Goal: Task Accomplishment & Management: Complete application form

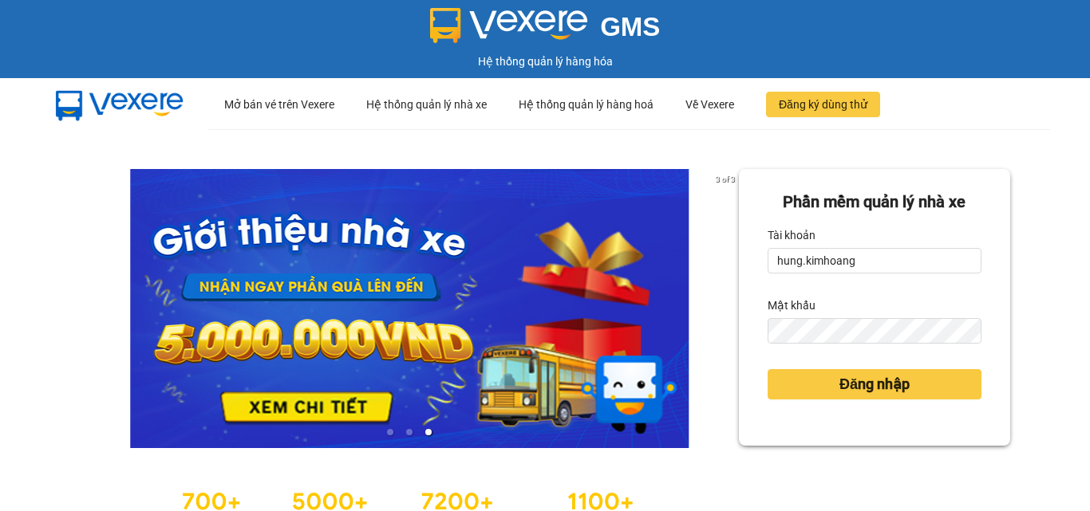
click at [918, 379] on button "Đăng nhập" at bounding box center [874, 384] width 214 height 30
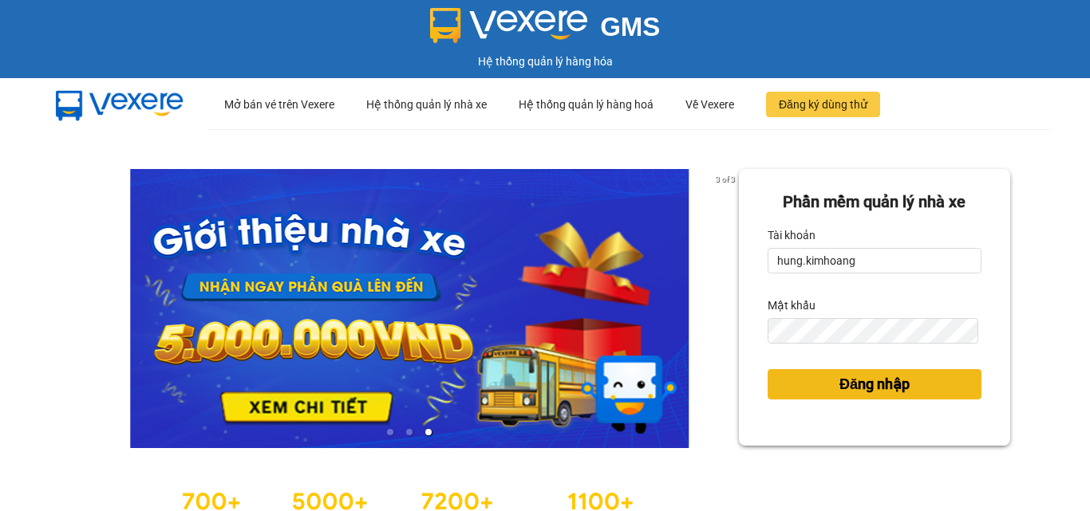
click at [917, 376] on button "Đăng nhập" at bounding box center [874, 384] width 214 height 30
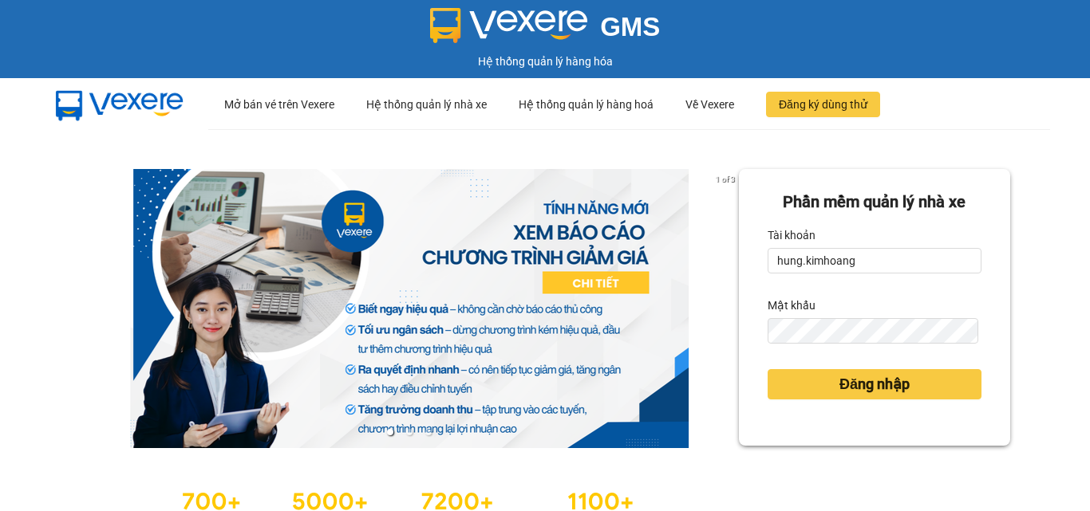
click at [893, 387] on body "GMS Hệ thống quản lý hàng hóa ··· Mở bán vé trên Vexere ··· Hệ thống quản lý nh…" at bounding box center [545, 255] width 1090 height 511
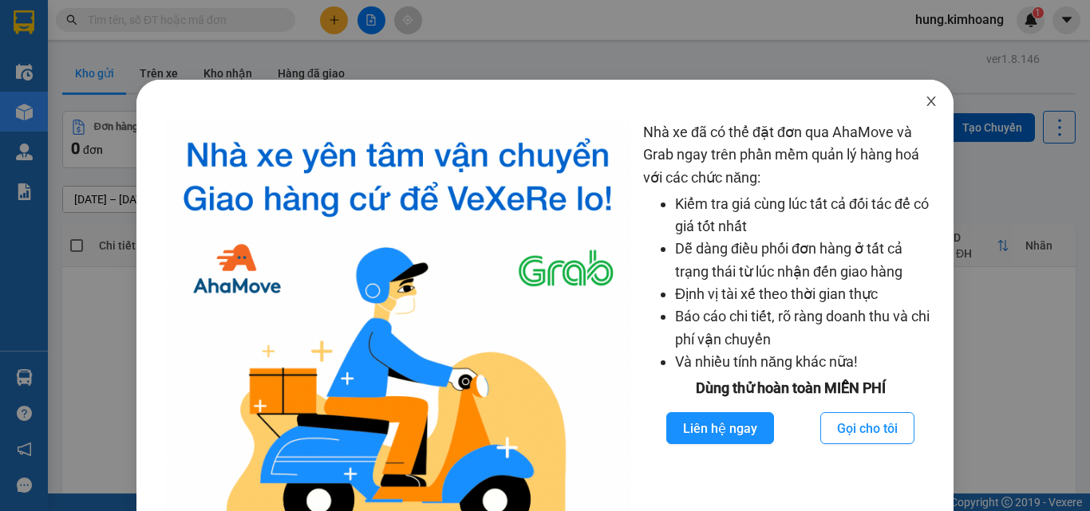
click at [919, 113] on span "Close" at bounding box center [931, 102] width 45 height 45
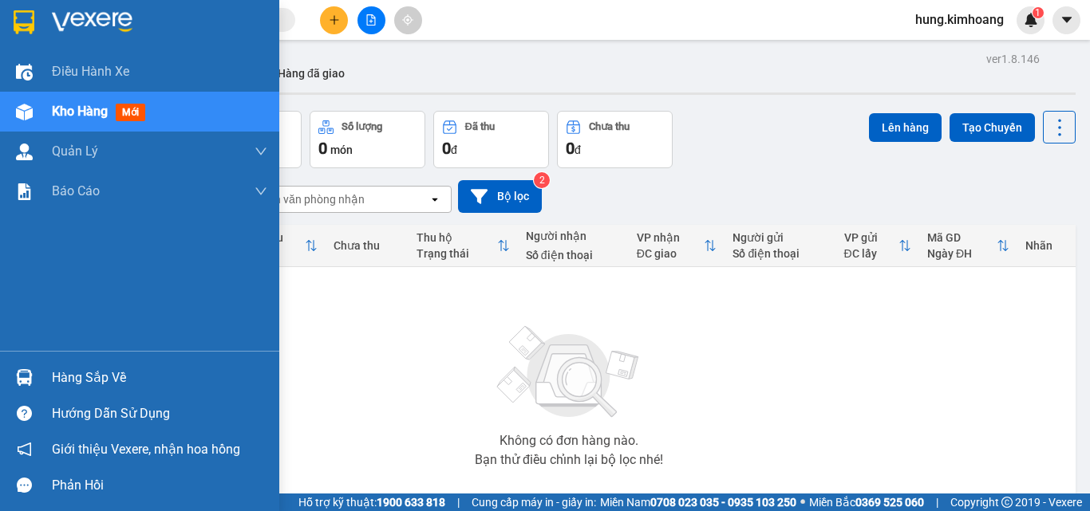
click at [50, 369] on div "Hàng sắp về" at bounding box center [139, 378] width 279 height 36
click at [58, 382] on div "Hàng sắp về" at bounding box center [159, 378] width 215 height 24
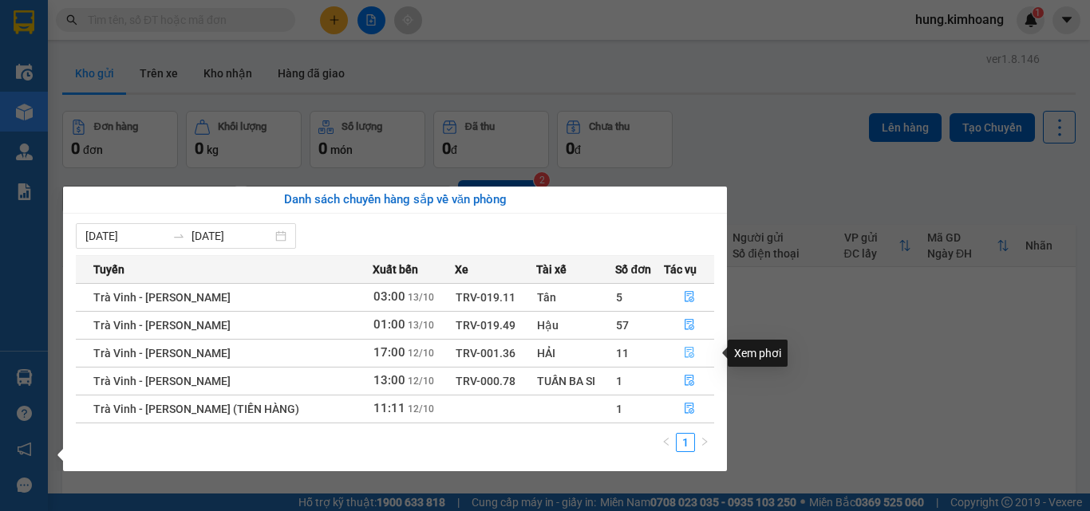
click at [688, 349] on icon "file-done" at bounding box center [689, 352] width 11 height 11
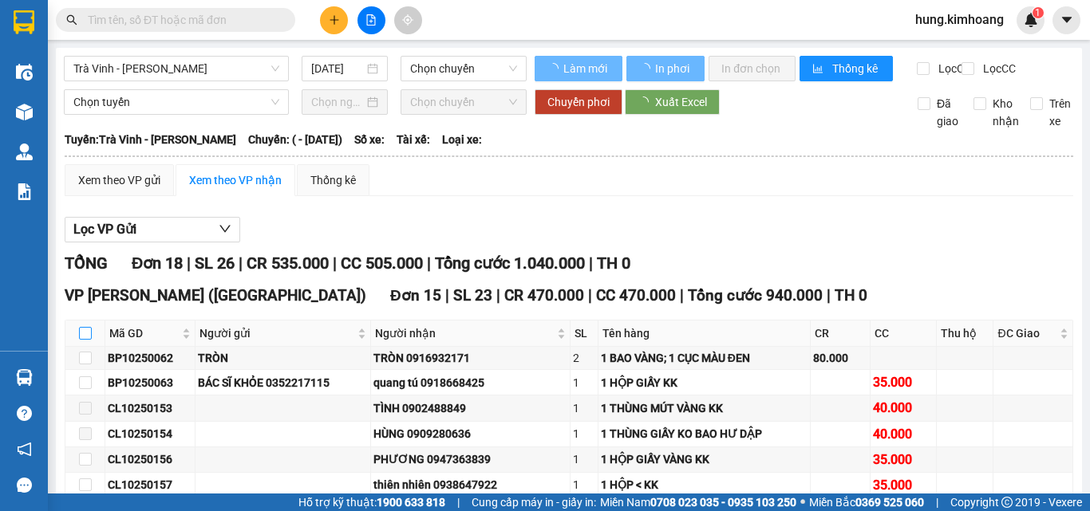
click at [81, 340] on input "checkbox" at bounding box center [85, 333] width 13 height 13
checkbox input "true"
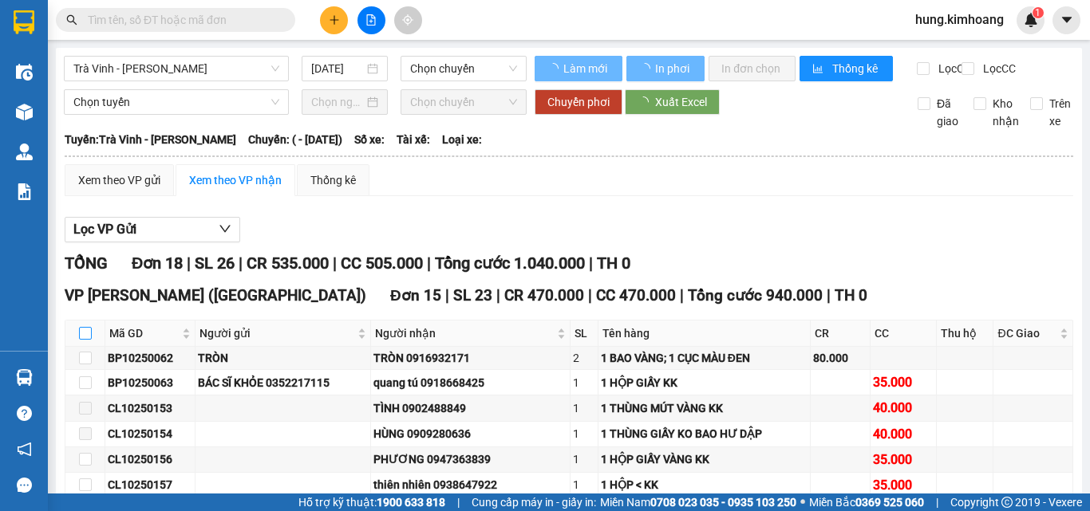
checkbox input "true"
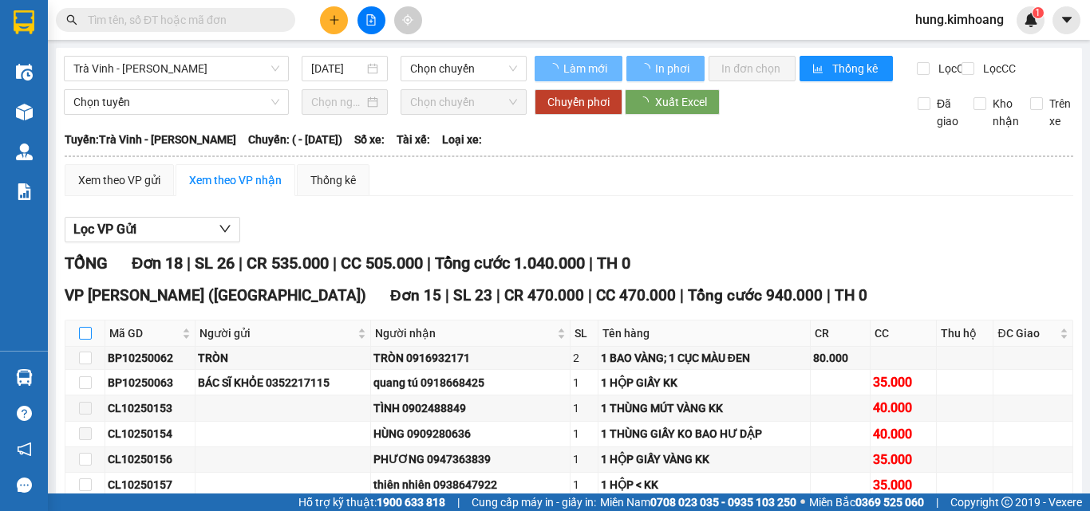
checkbox input "true"
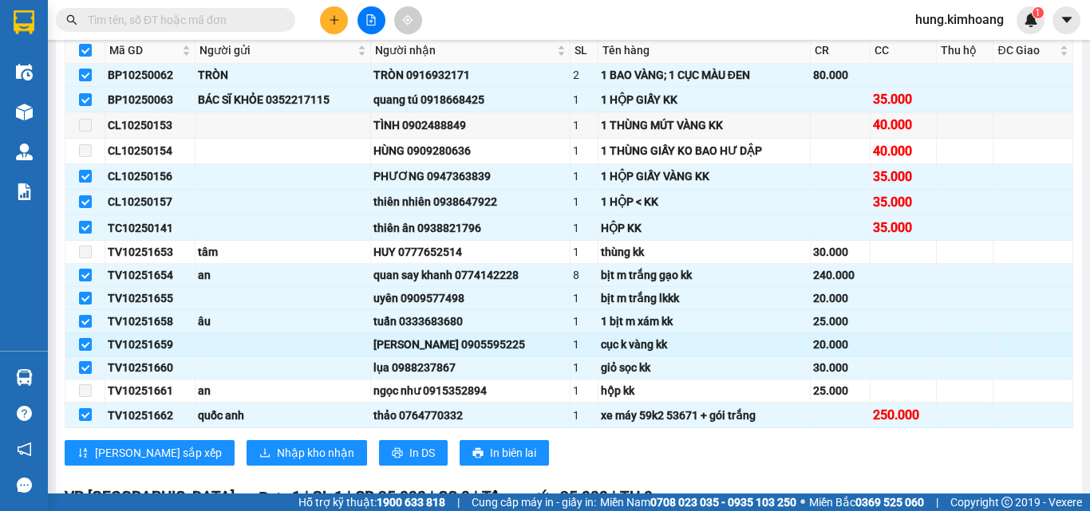
scroll to position [319, 0]
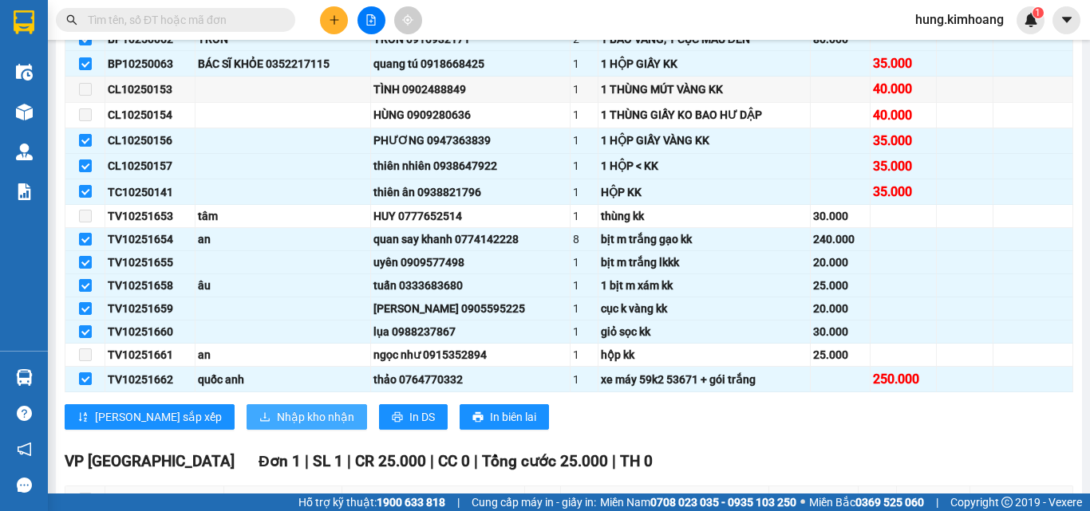
click at [277, 426] on span "Nhập kho nhận" at bounding box center [315, 417] width 77 height 18
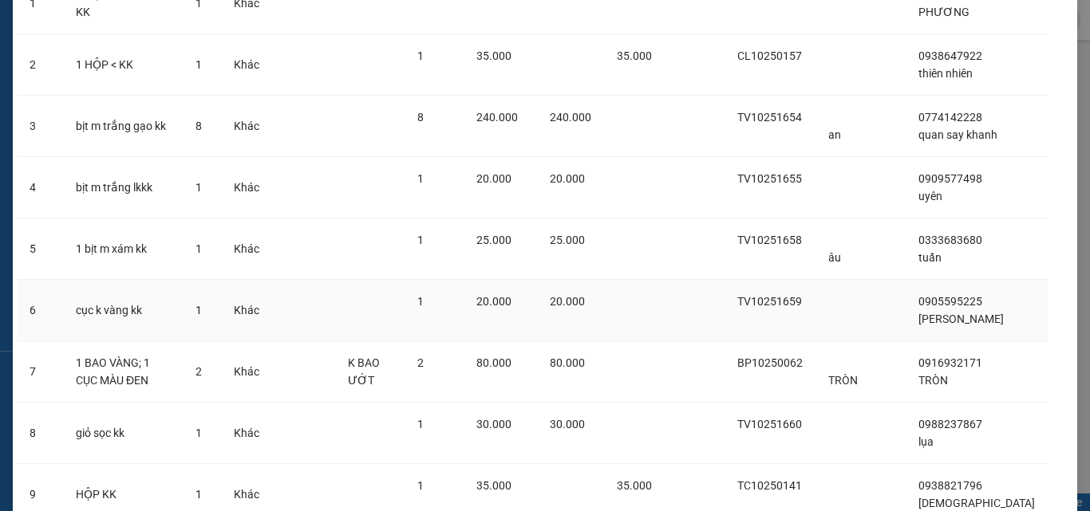
scroll to position [467, 0]
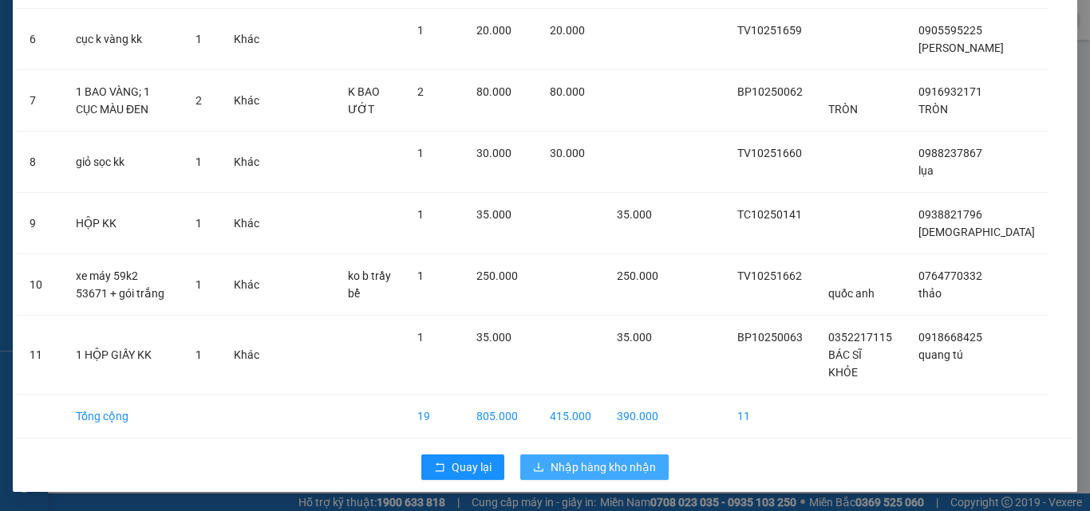
click at [613, 475] on span "Nhập hàng kho nhận" at bounding box center [602, 468] width 105 height 18
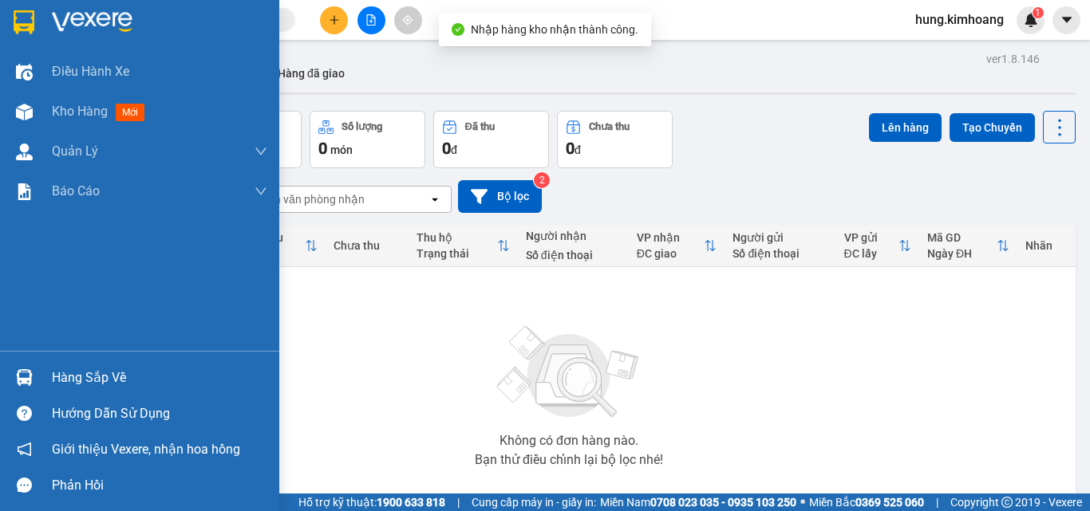
click at [27, 375] on img at bounding box center [24, 377] width 17 height 17
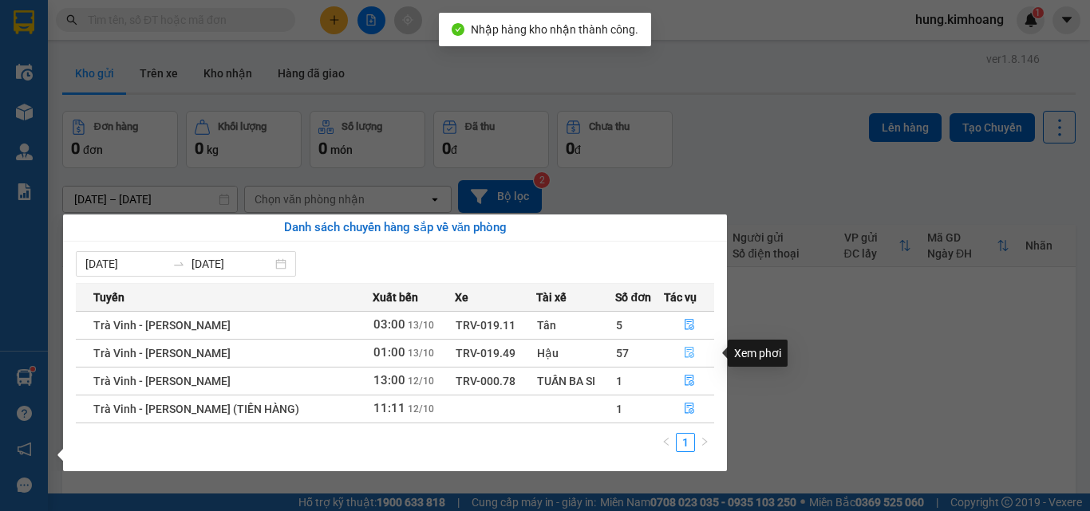
click at [693, 353] on button "button" at bounding box center [689, 354] width 49 height 26
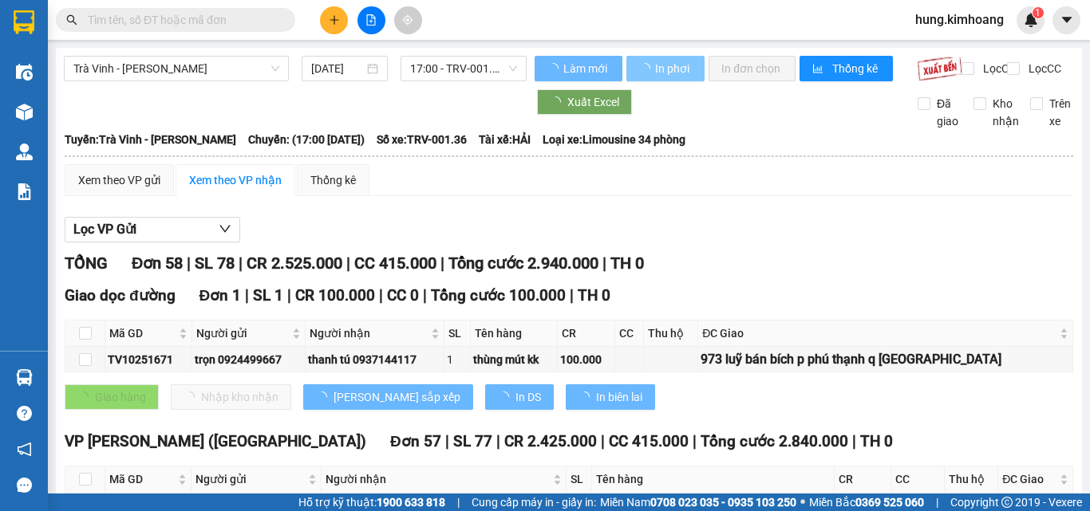
type input "[DATE]"
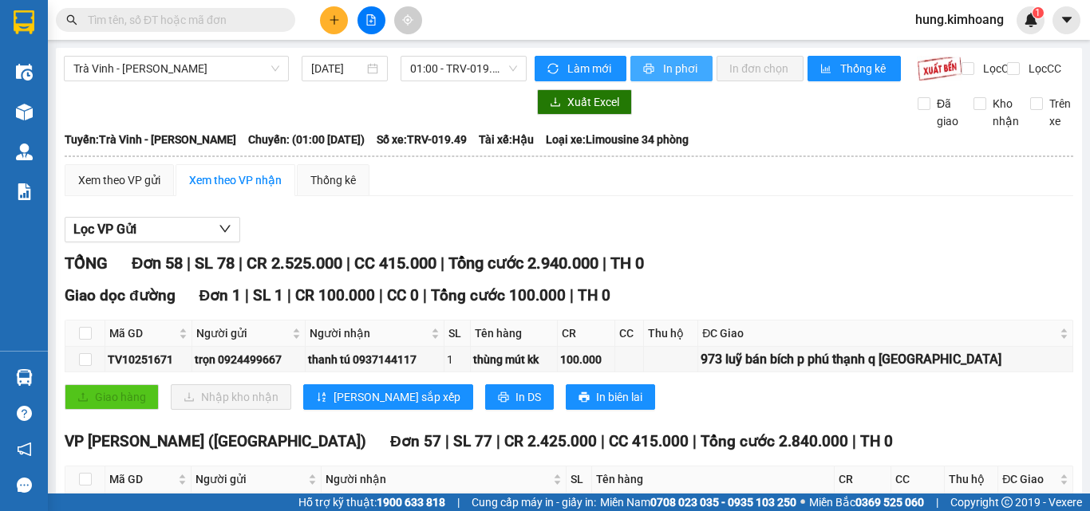
click at [685, 61] on span "In phơi" at bounding box center [681, 69] width 37 height 18
click at [666, 196] on div "Xem theo VP gửi Xem theo VP nhận Thống kê" at bounding box center [569, 180] width 1008 height 32
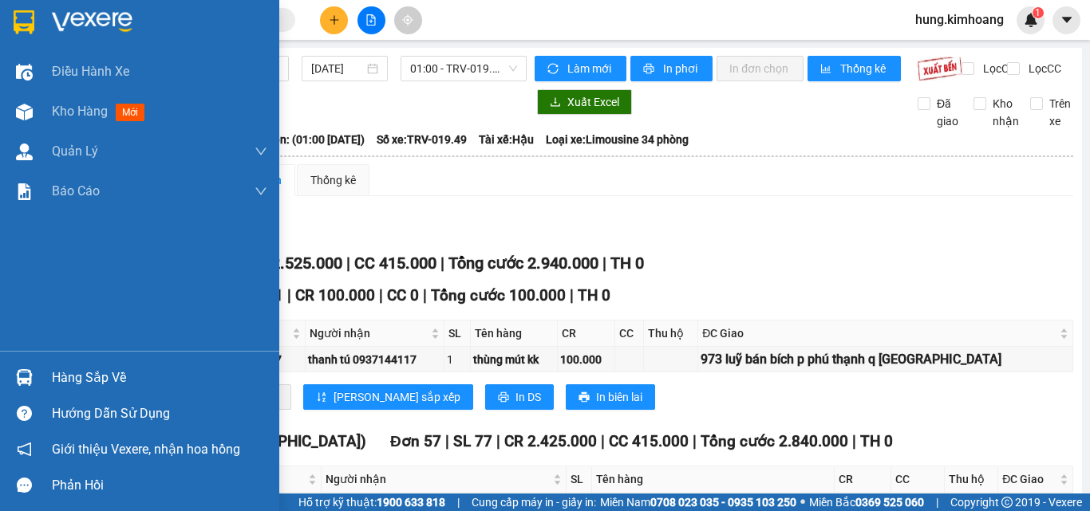
click at [73, 375] on div "Hàng sắp về" at bounding box center [159, 378] width 215 height 24
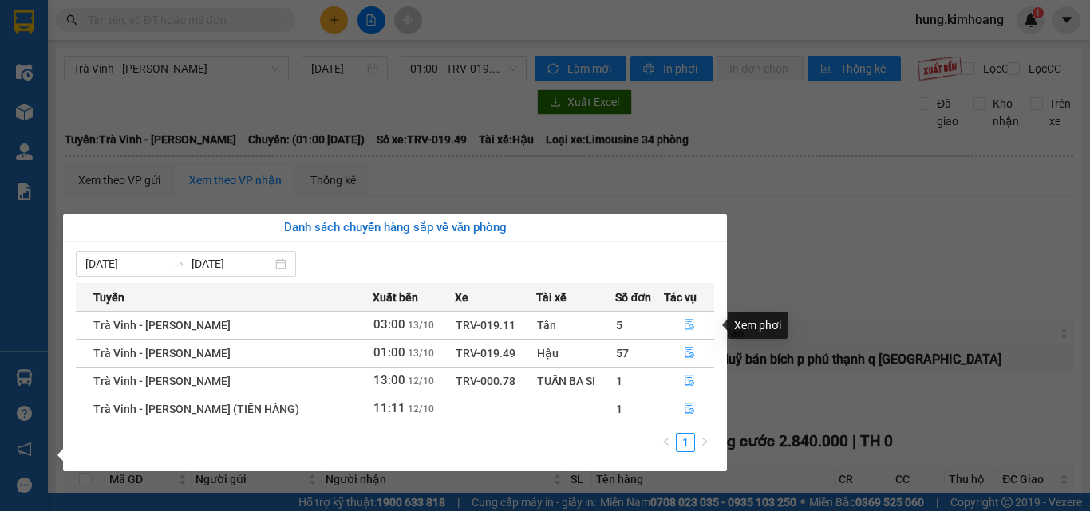
click at [688, 320] on icon "file-done" at bounding box center [689, 325] width 10 height 11
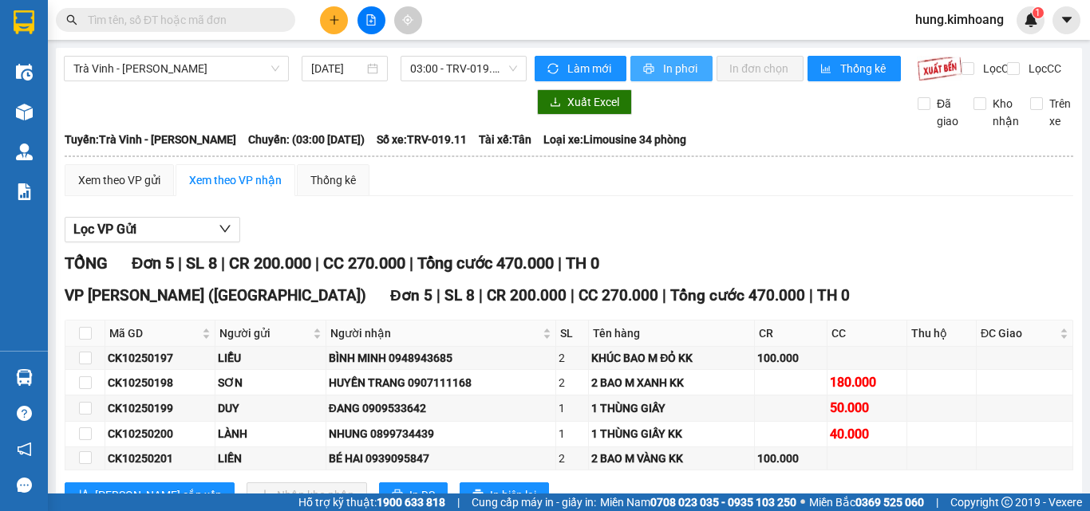
click at [675, 69] on span "In phơi" at bounding box center [681, 69] width 37 height 18
click at [664, 69] on span "In phơi" at bounding box center [681, 69] width 37 height 18
click at [86, 340] on input "checkbox" at bounding box center [85, 333] width 13 height 13
checkbox input "true"
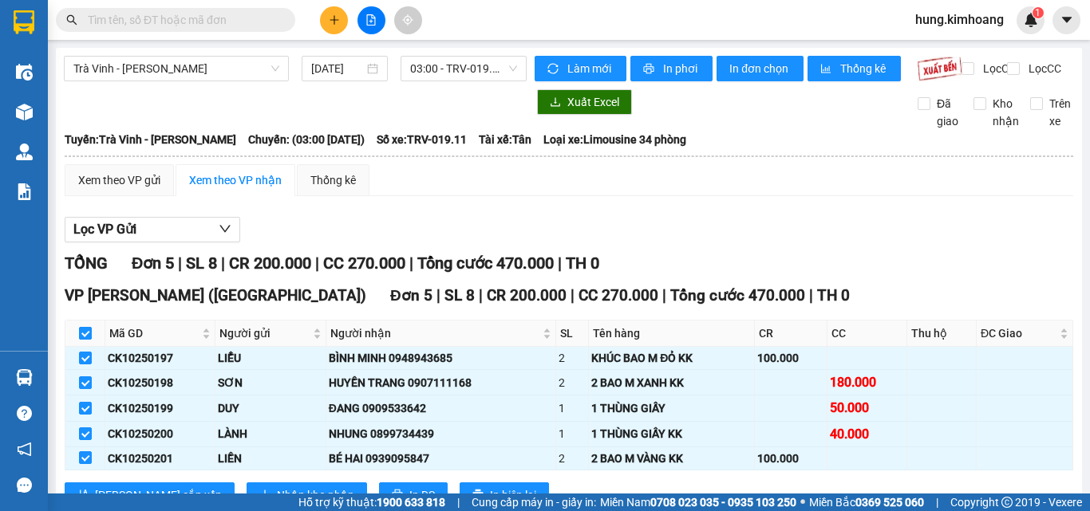
checkbox input "true"
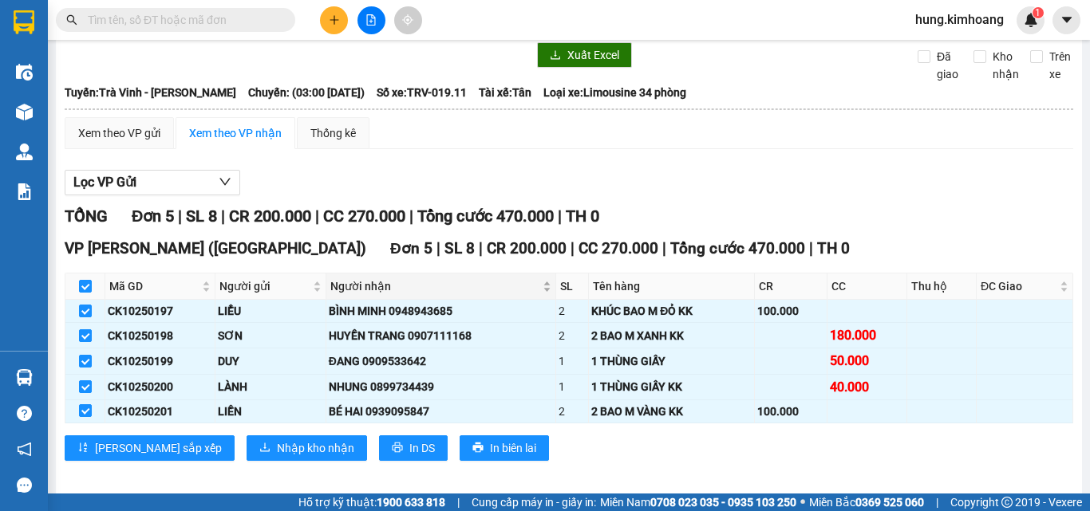
scroll to position [73, 0]
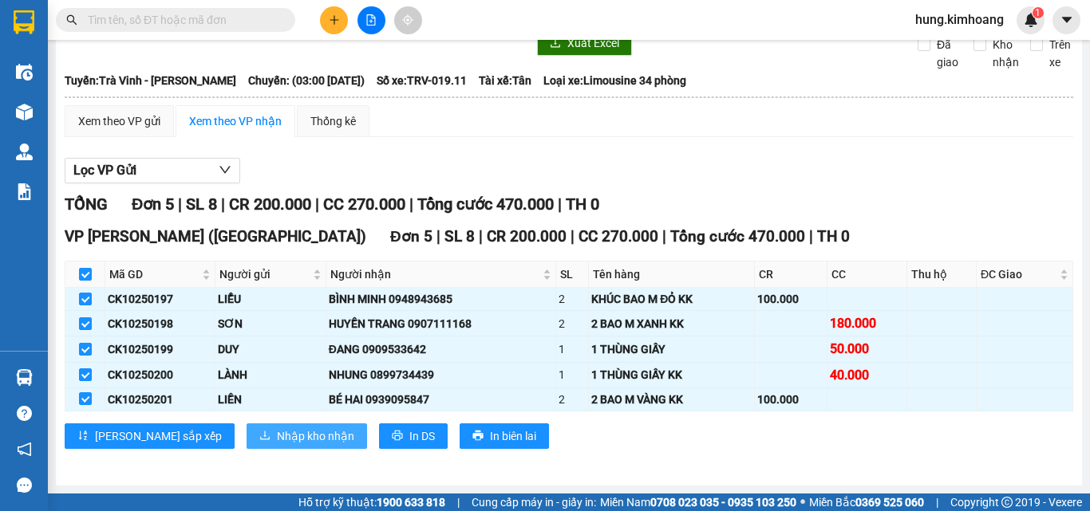
click at [277, 431] on span "Nhập kho nhận" at bounding box center [315, 437] width 77 height 18
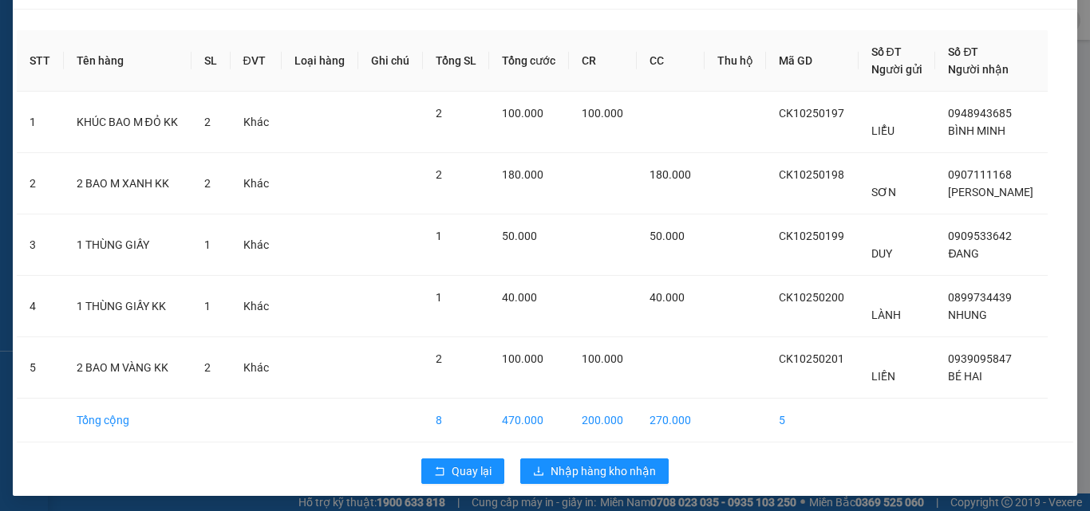
scroll to position [46, 0]
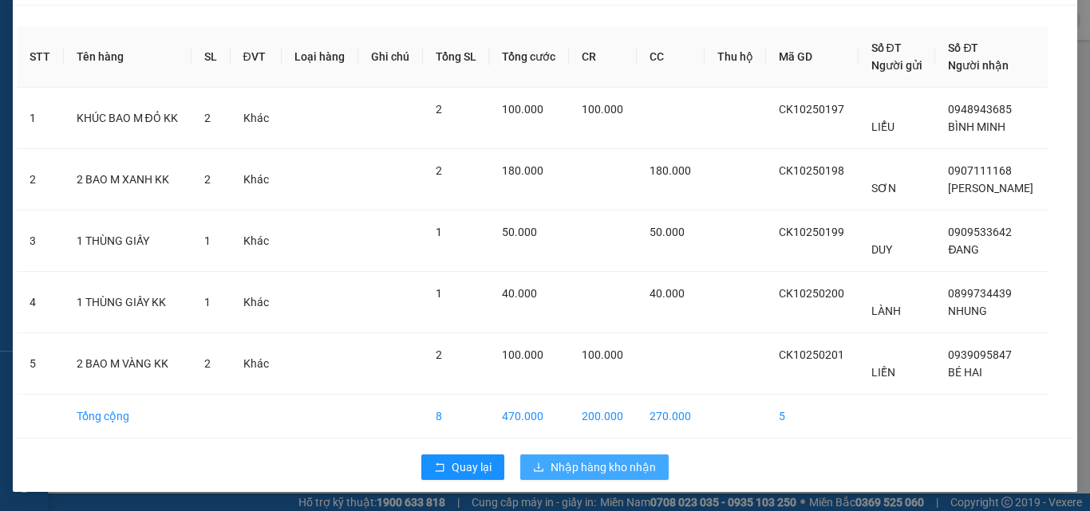
click at [632, 478] on button "Nhập hàng kho nhận" at bounding box center [594, 468] width 148 height 26
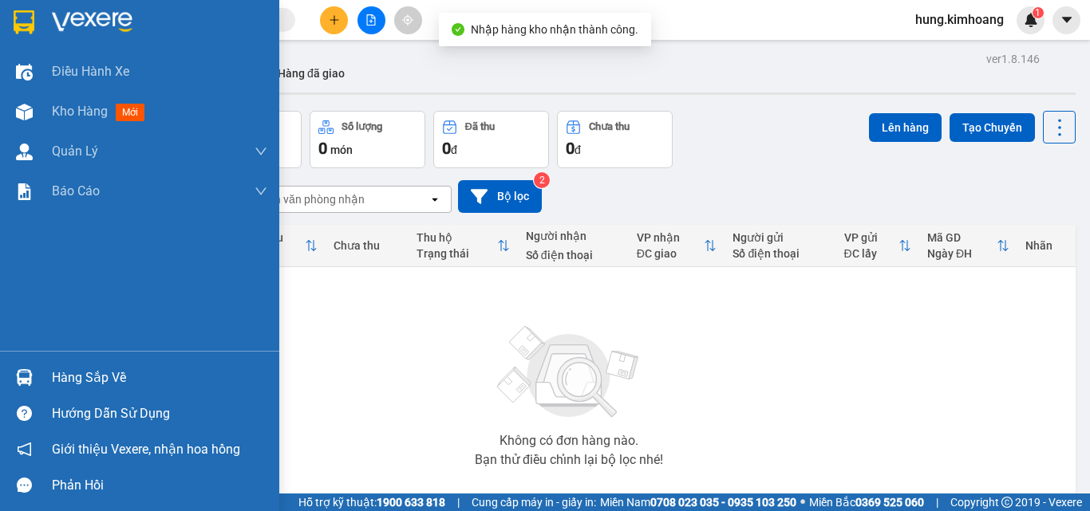
click at [38, 378] on div "Hàng sắp về" at bounding box center [139, 378] width 279 height 36
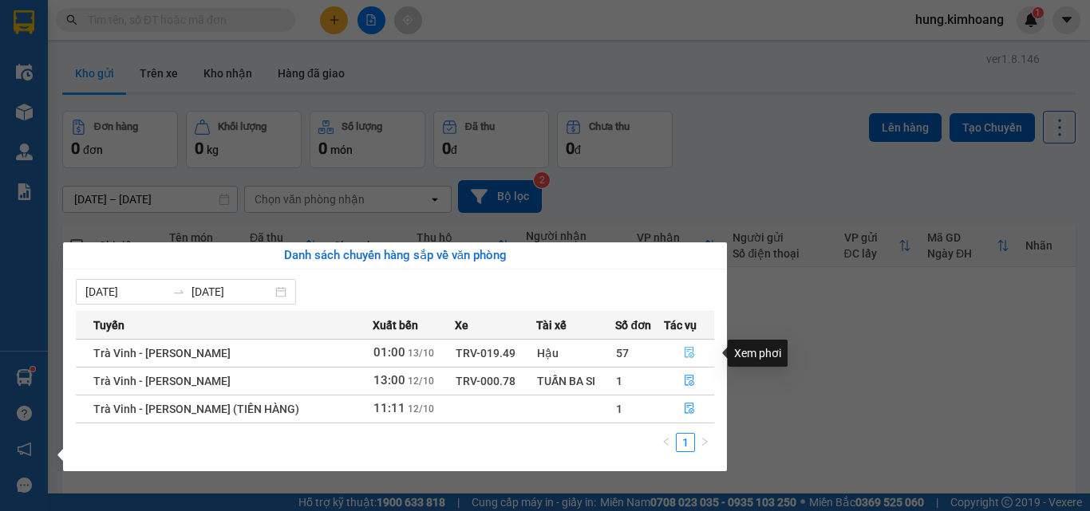
click at [690, 353] on icon "file-done" at bounding box center [689, 352] width 11 height 11
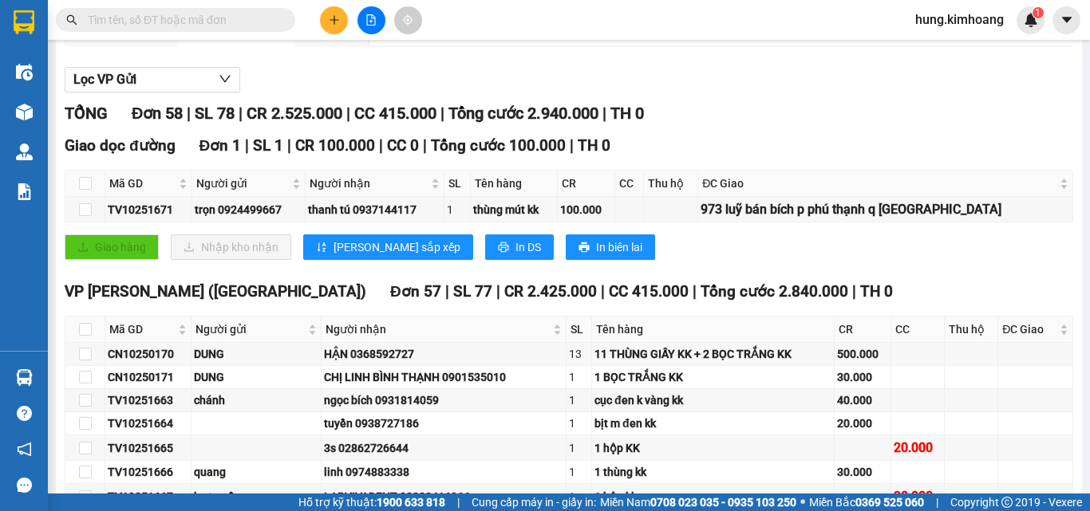
scroll to position [160, 0]
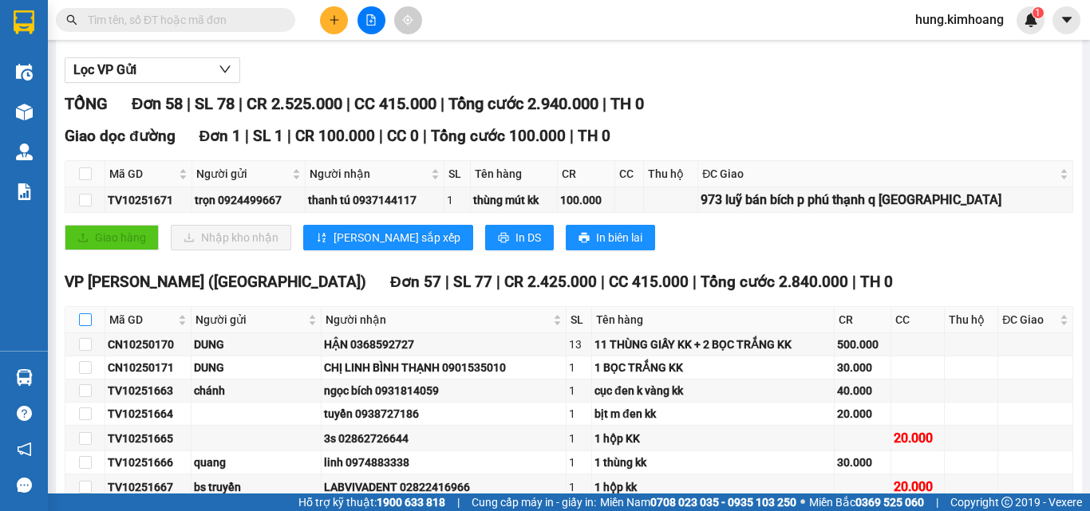
click at [85, 326] on input "checkbox" at bounding box center [85, 320] width 13 height 13
checkbox input "true"
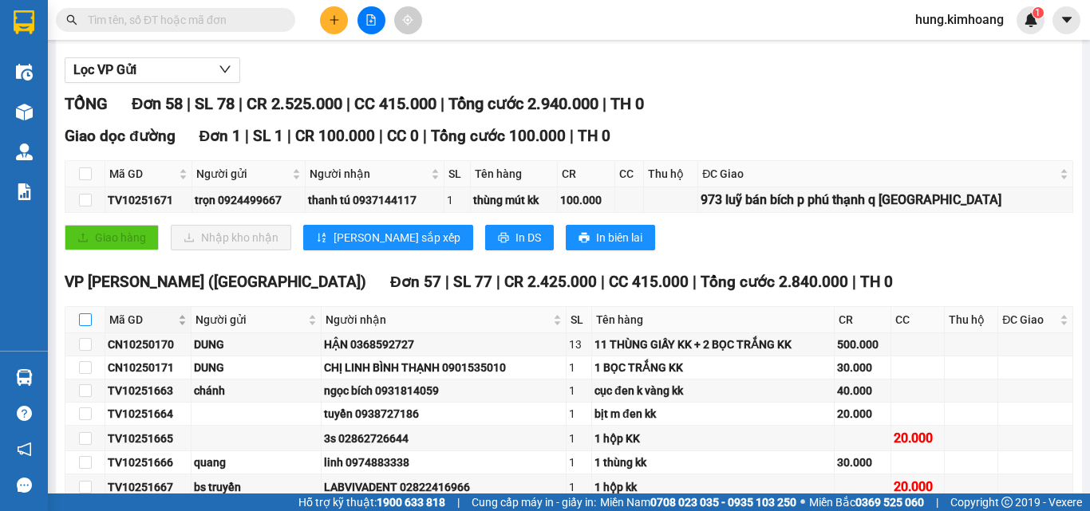
checkbox input "true"
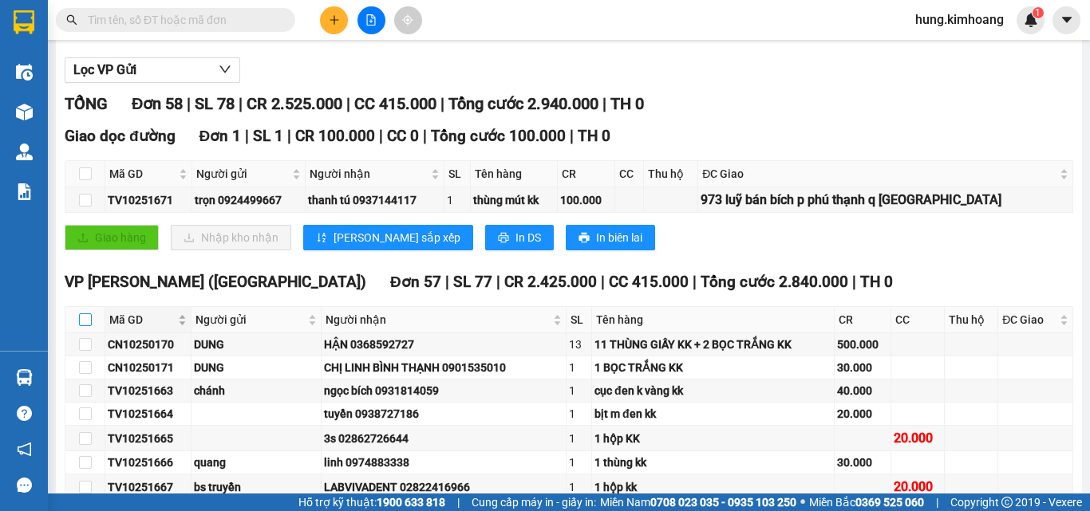
checkbox input "true"
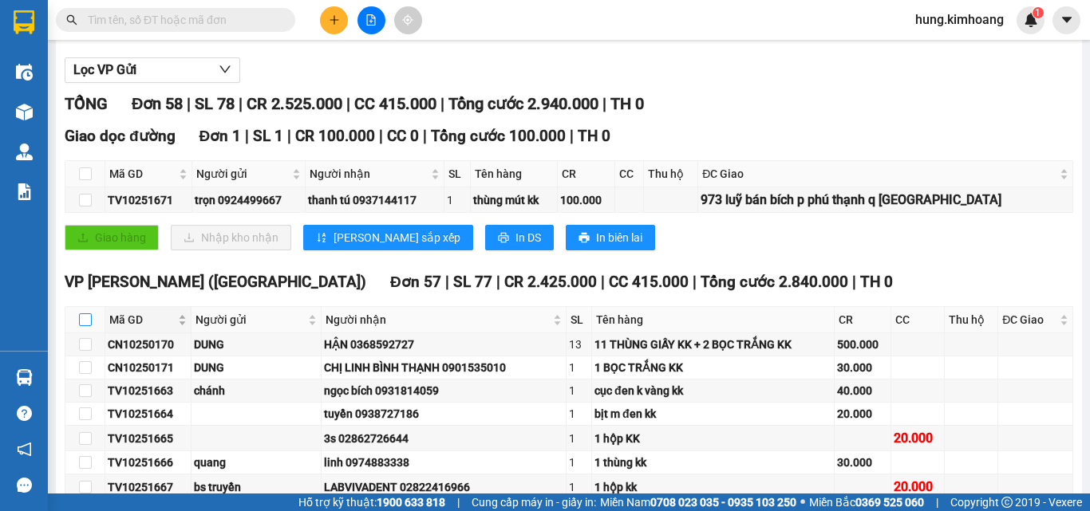
checkbox input "true"
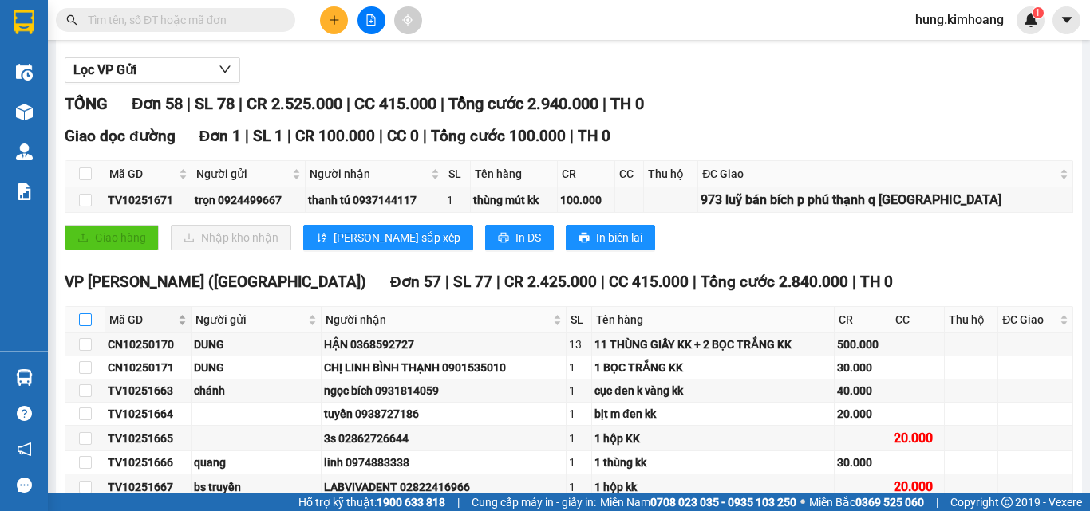
checkbox input "true"
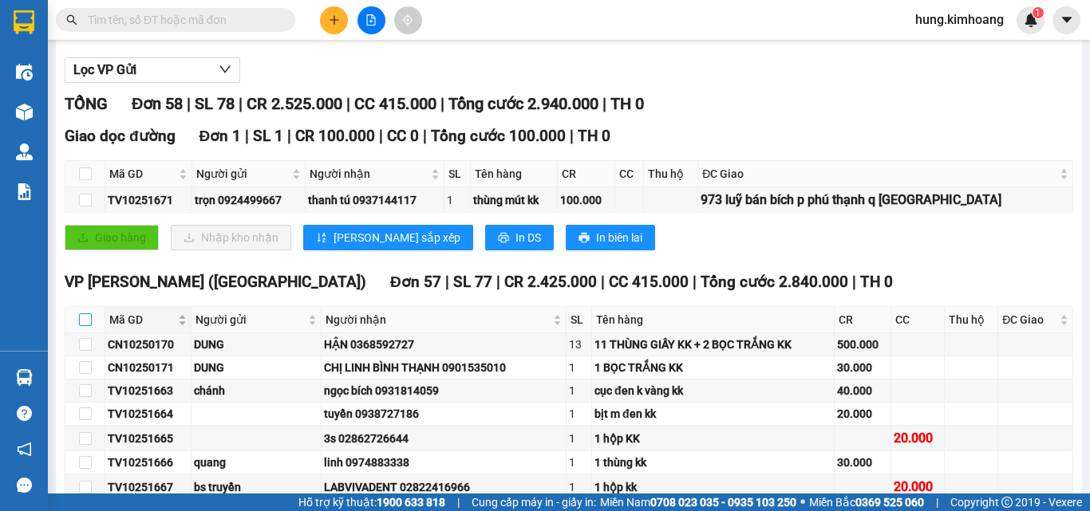
checkbox input "true"
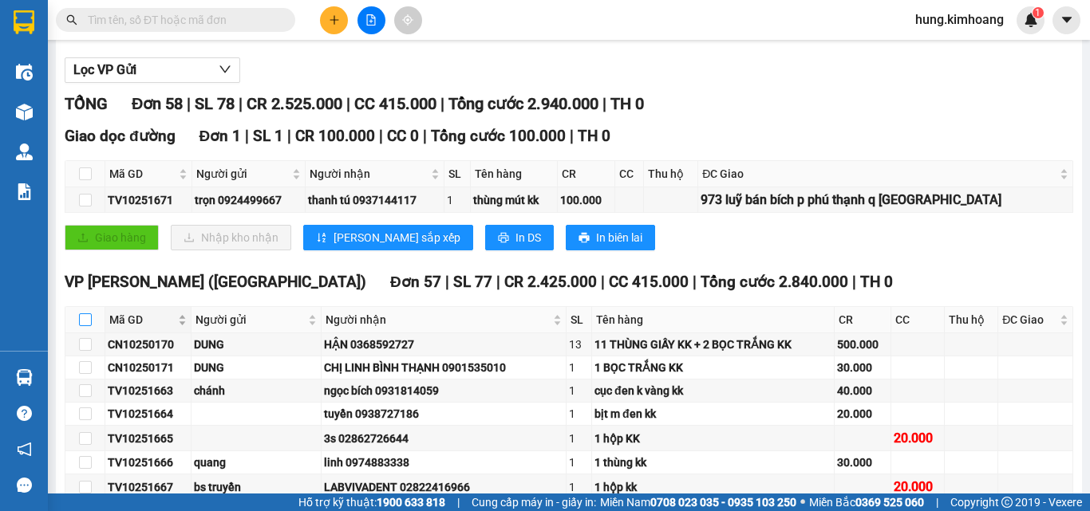
checkbox input "true"
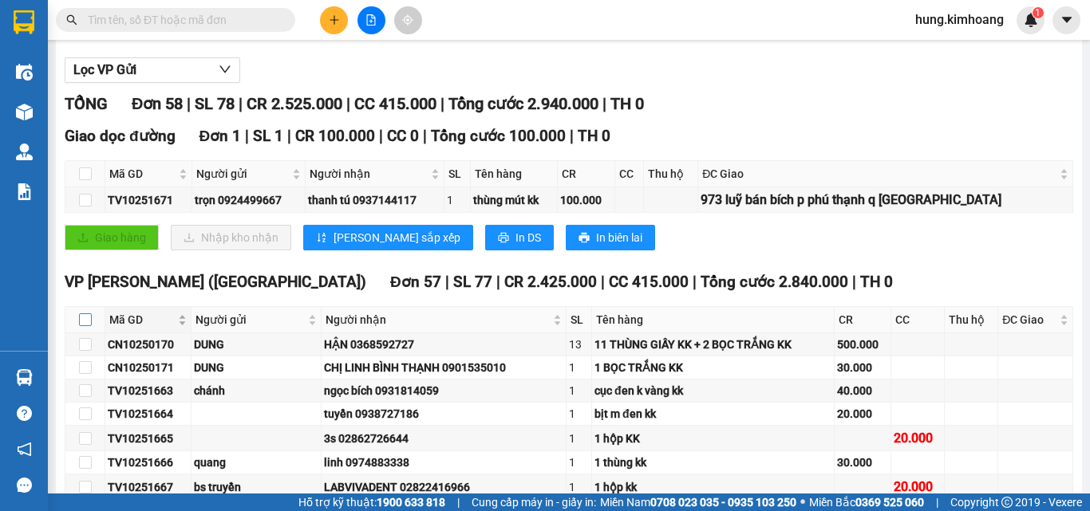
checkbox input "true"
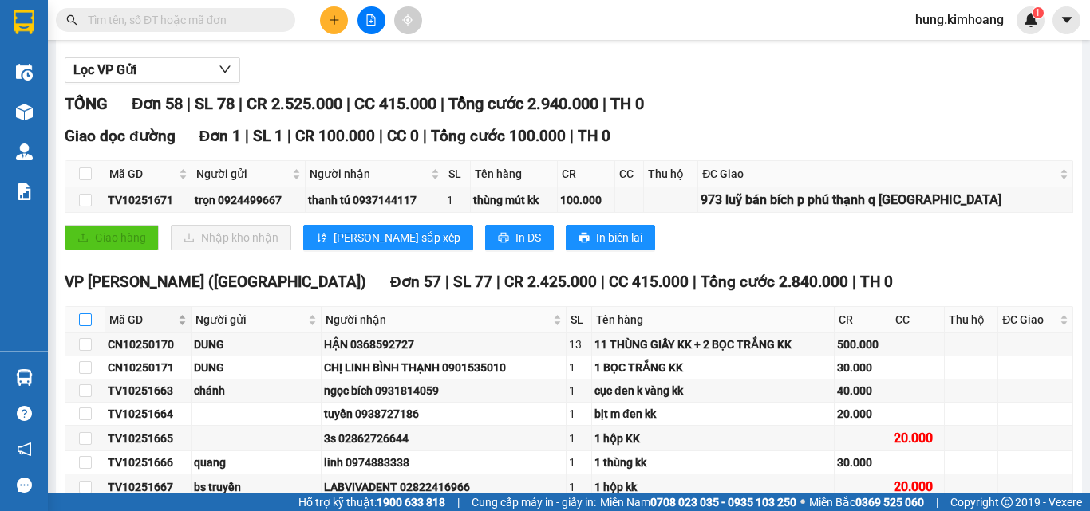
checkbox input "true"
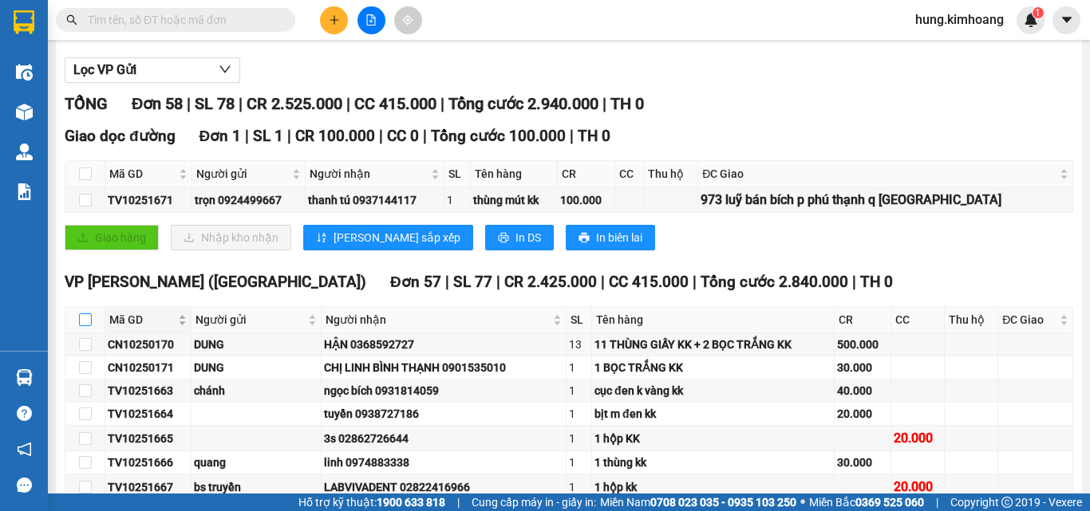
checkbox input "true"
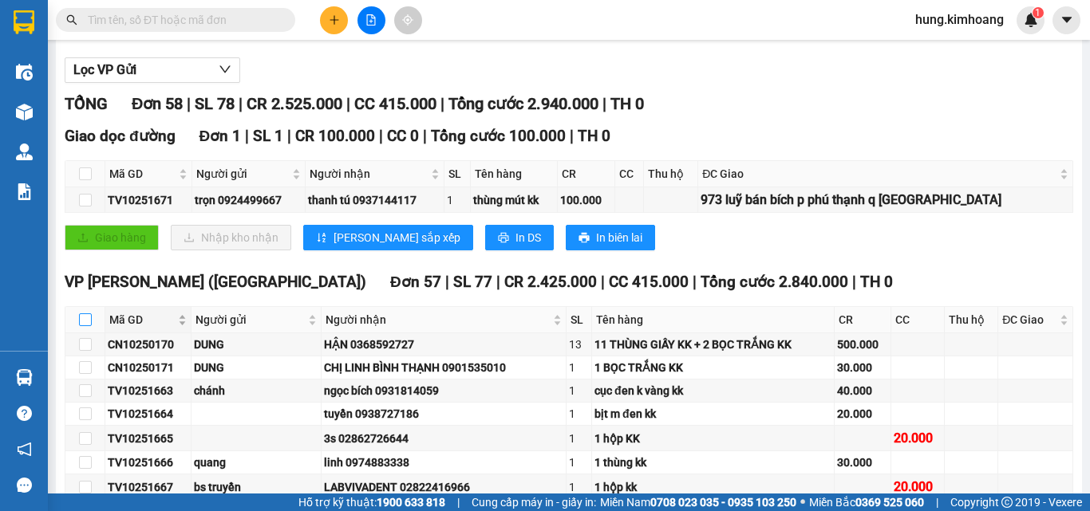
checkbox input "true"
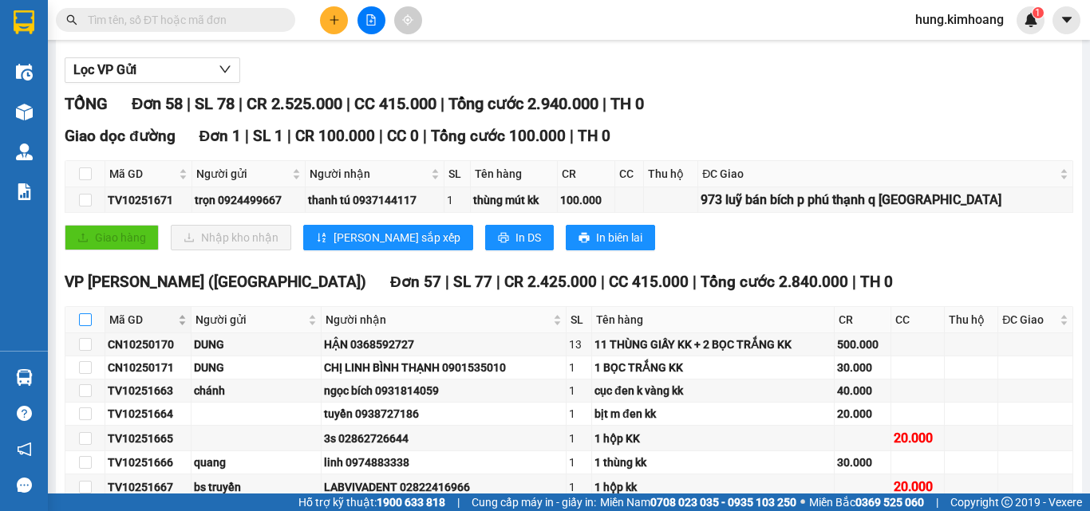
checkbox input "true"
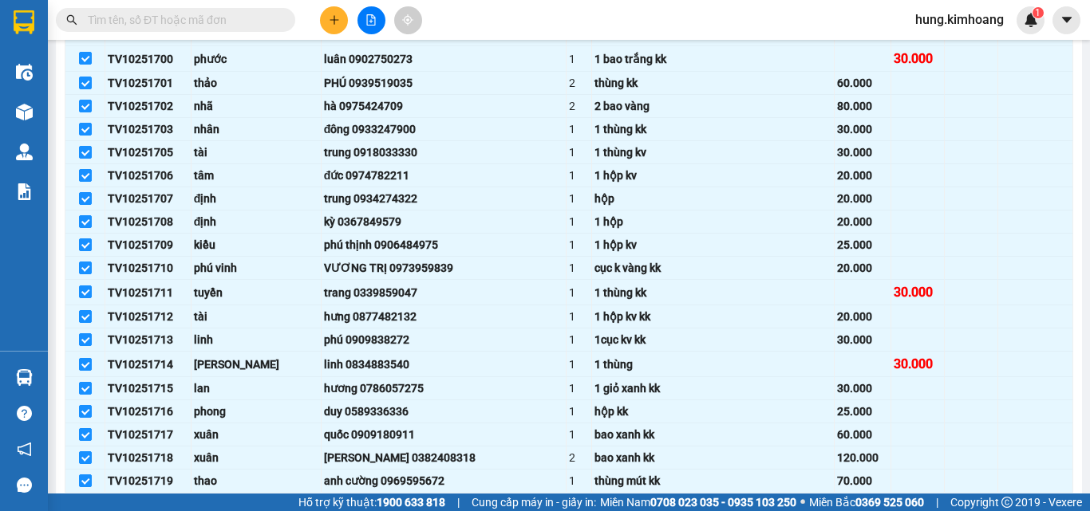
scroll to position [1451, 0]
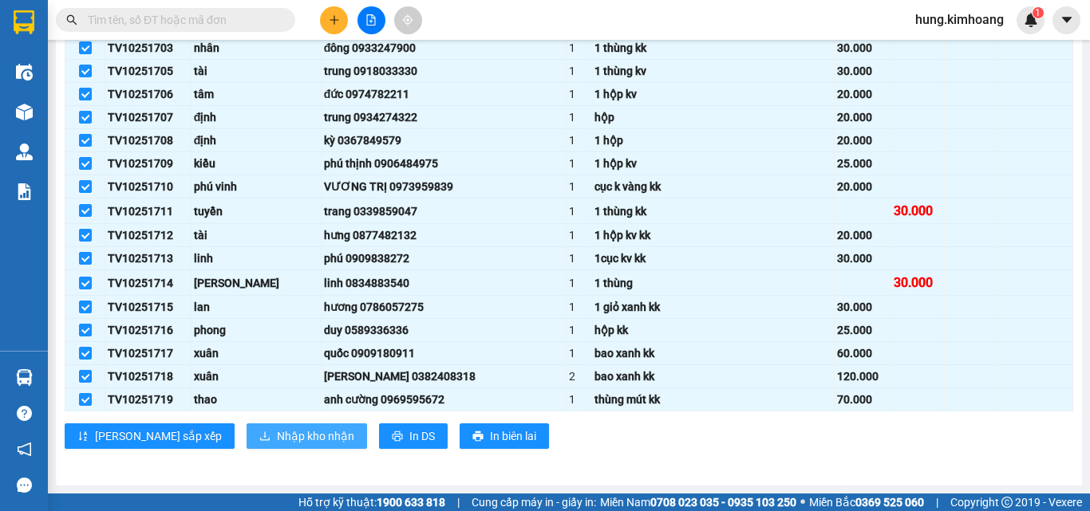
click at [277, 439] on span "Nhập kho nhận" at bounding box center [315, 437] width 77 height 18
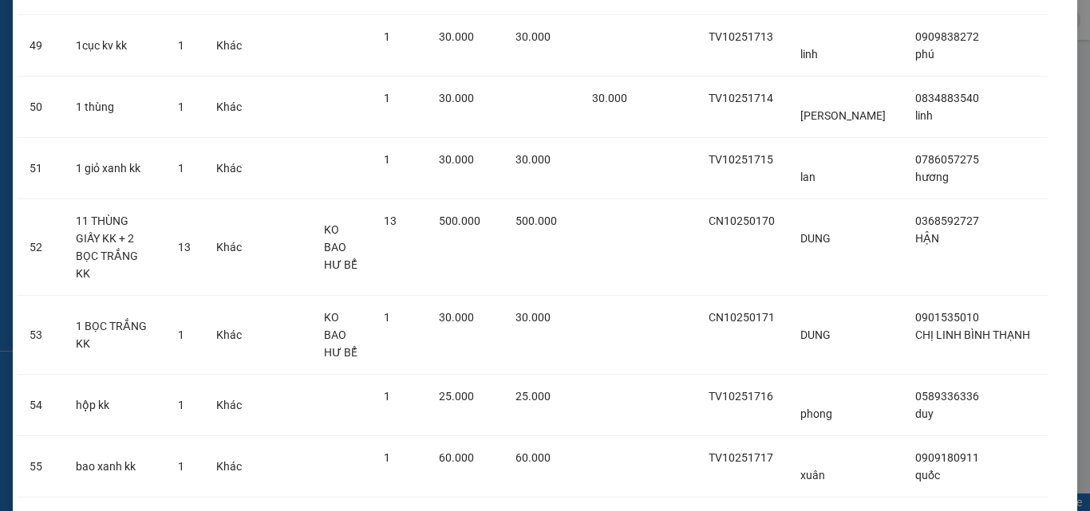
scroll to position [3311, 0]
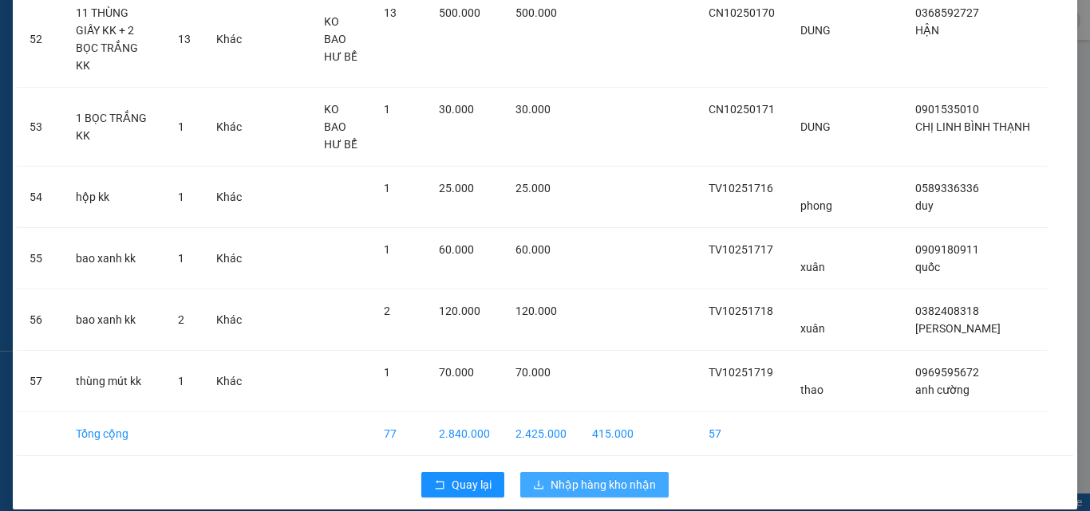
click at [575, 476] on span "Nhập hàng kho nhận" at bounding box center [602, 485] width 105 height 18
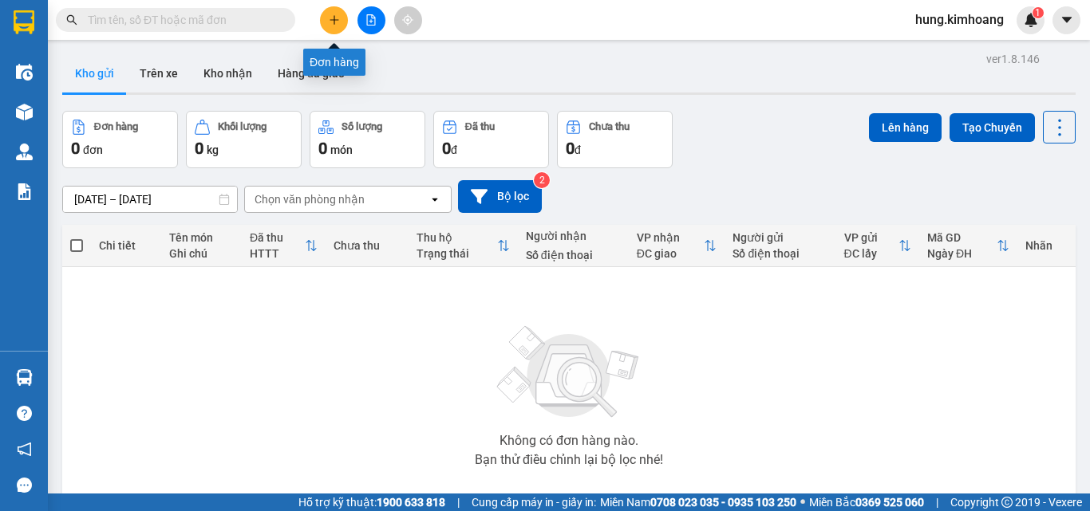
click at [332, 25] on icon "plus" at bounding box center [334, 19] width 11 height 11
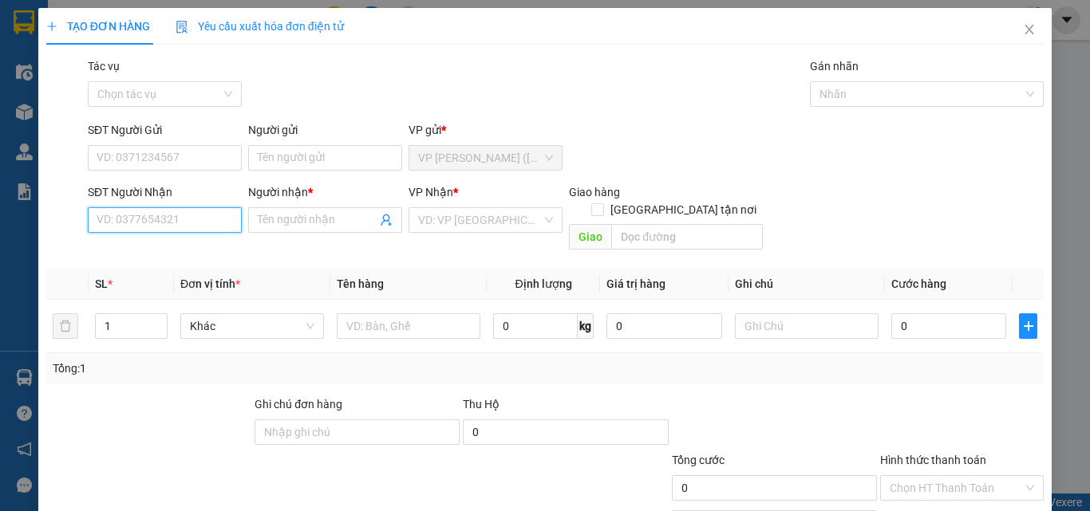
click at [164, 226] on input "SĐT Người Nhận" at bounding box center [165, 220] width 154 height 26
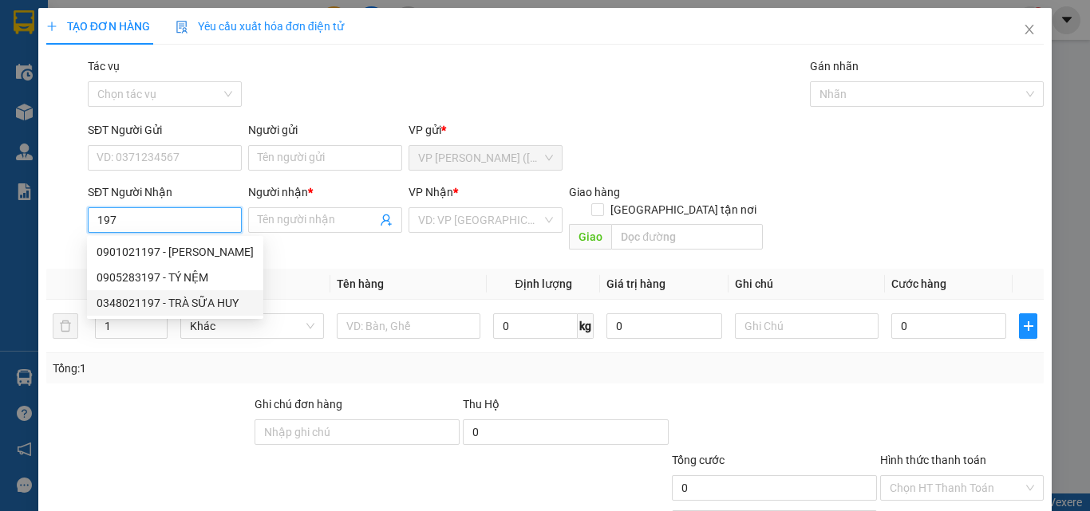
click at [185, 297] on div "0348021197 - TRÀ SỮA HUY" at bounding box center [175, 303] width 157 height 18
type input "0348021197"
type input "TRÀ SỮA HUY"
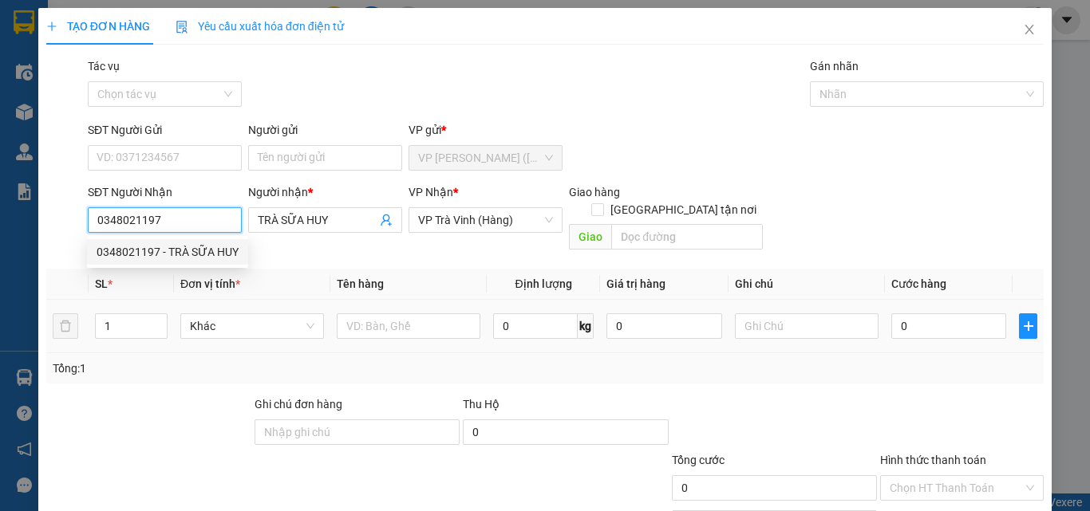
type input "30.000"
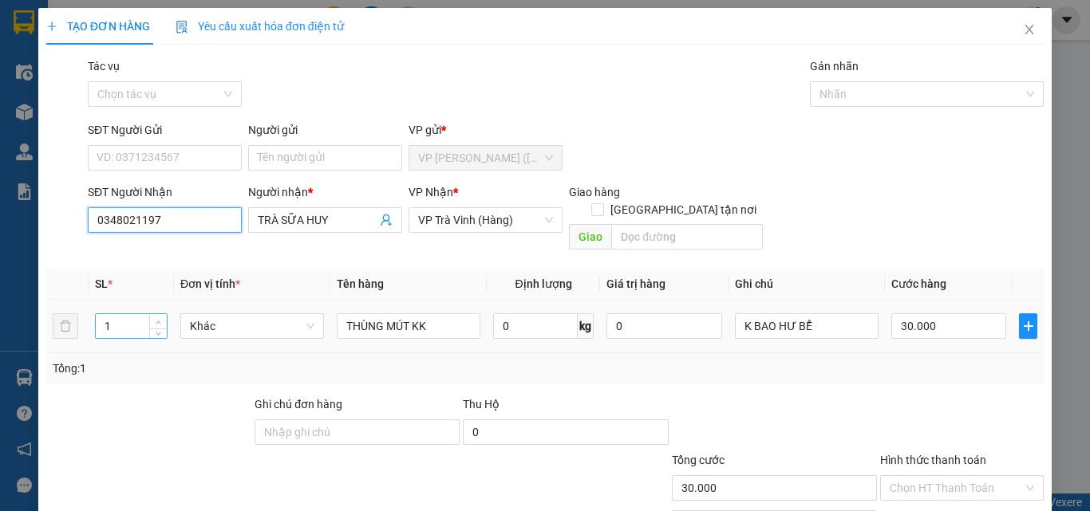
type input "0348021197"
type input "2"
click at [154, 318] on span "up" at bounding box center [159, 323] width 10 height 10
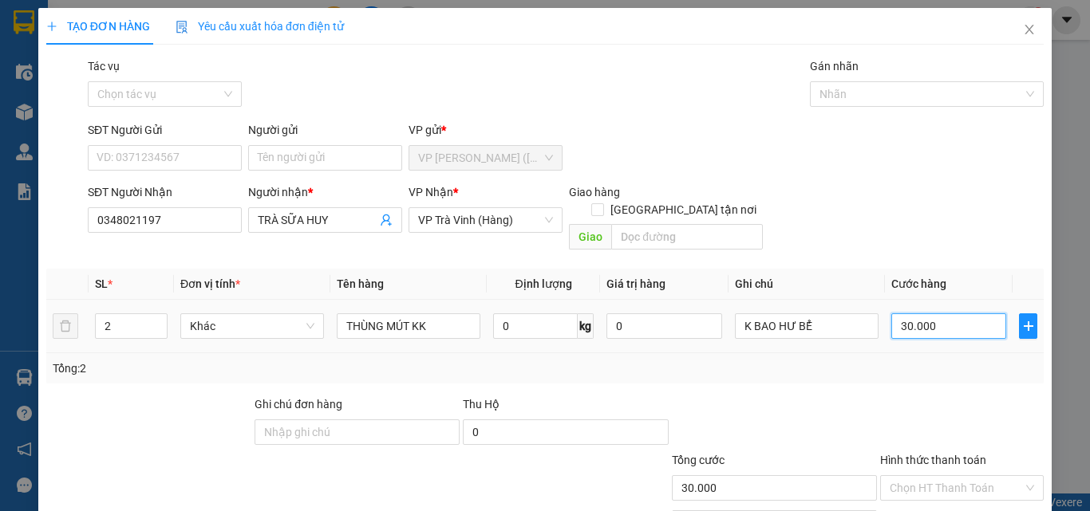
click at [917, 314] on input "30.000" at bounding box center [948, 327] width 115 height 26
type input "0"
type input "6"
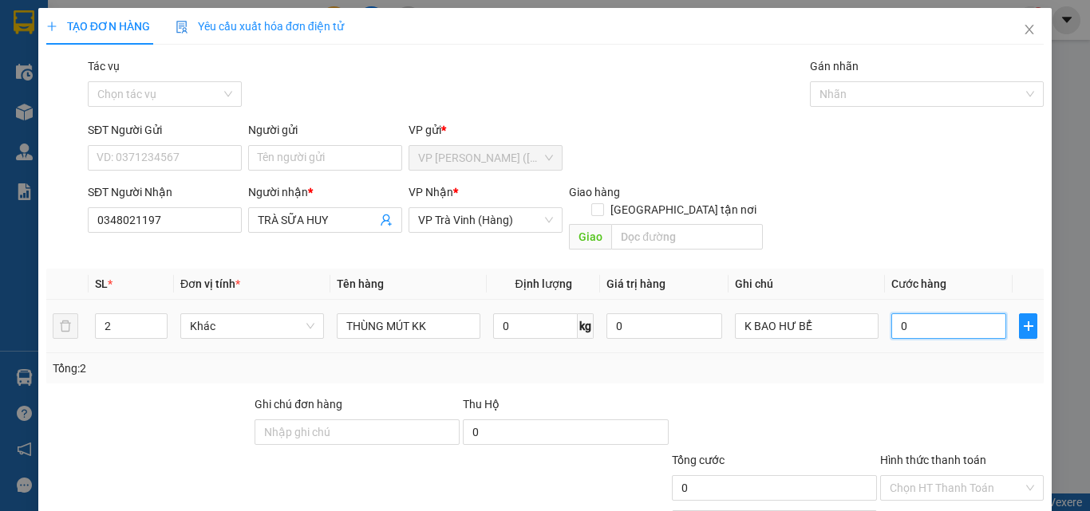
type input "6"
type input "06"
type input "60"
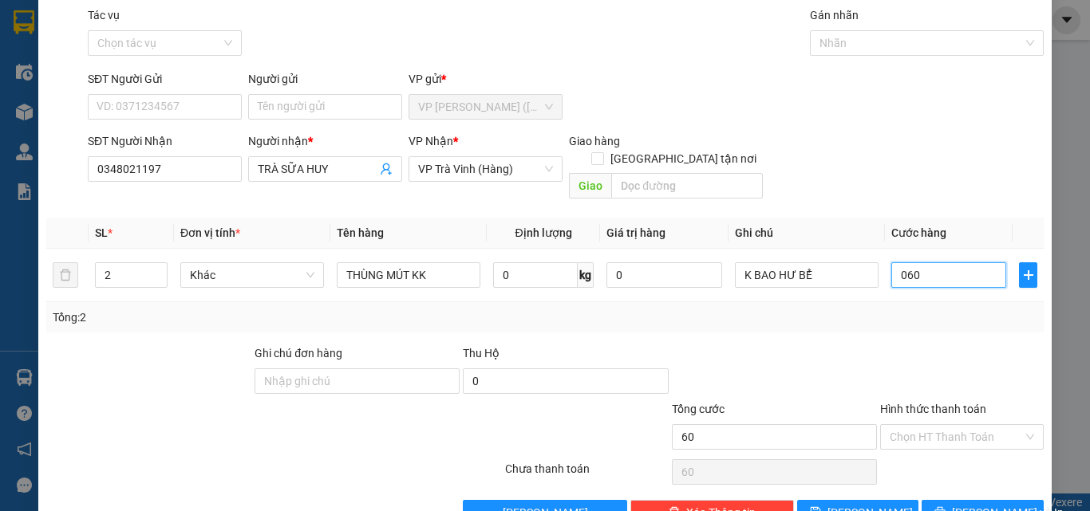
scroll to position [79, 0]
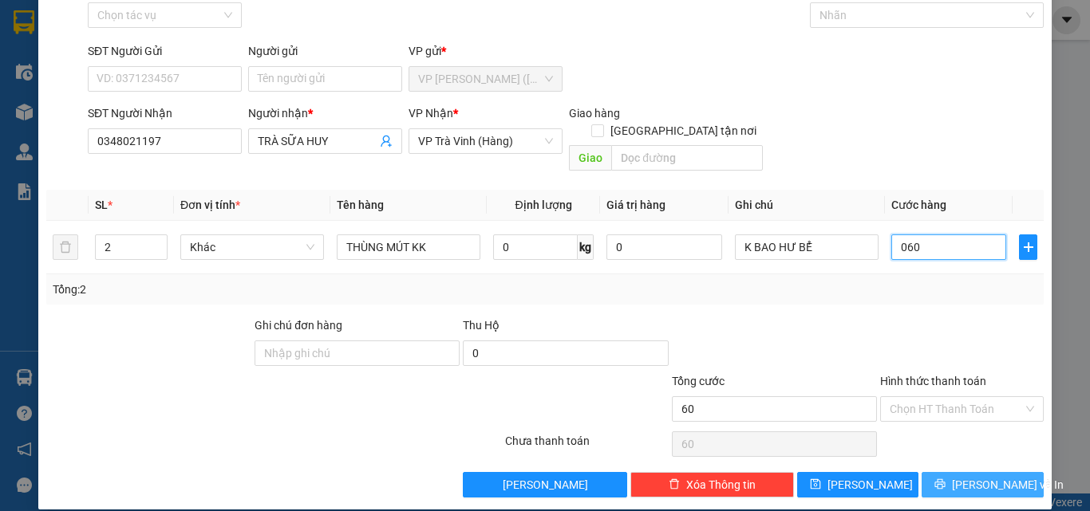
type input "060"
type input "60.000"
click at [974, 476] on span "[PERSON_NAME] và In" at bounding box center [1008, 485] width 112 height 18
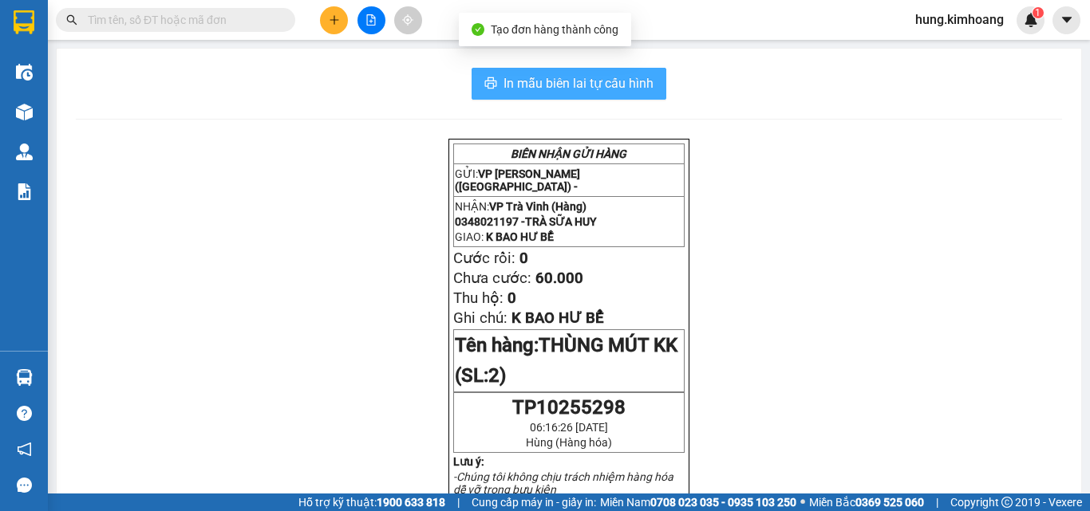
click at [626, 93] on span "In mẫu biên lai tự cấu hình" at bounding box center [578, 83] width 150 height 20
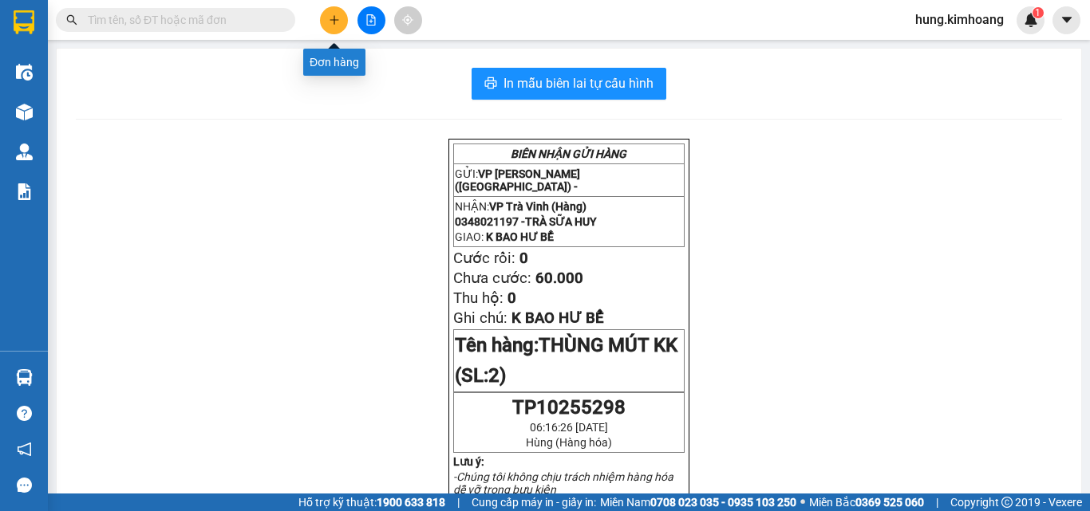
click at [325, 14] on button at bounding box center [334, 20] width 28 height 28
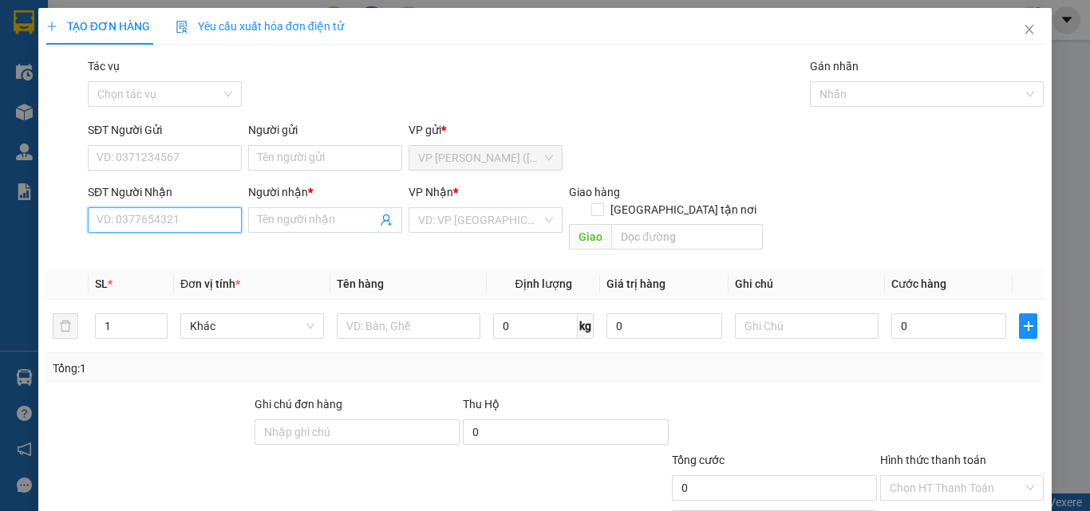
click at [197, 216] on input "SĐT Người Nhận" at bounding box center [165, 220] width 154 height 26
click at [202, 248] on div "0979501632 - THÁI" at bounding box center [163, 252] width 133 height 18
type input "0979501632"
type input "THÁI"
type input "60.000"
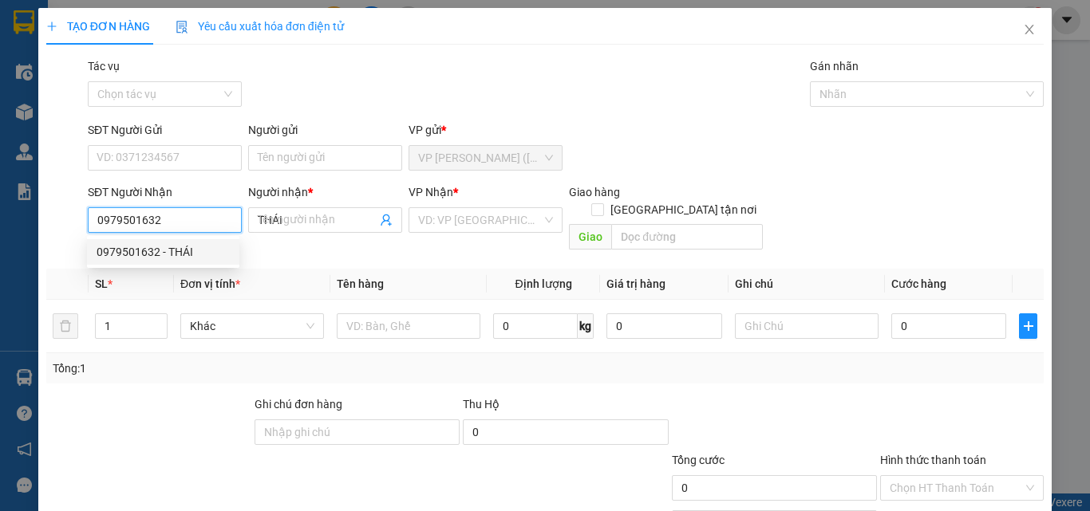
type input "60.000"
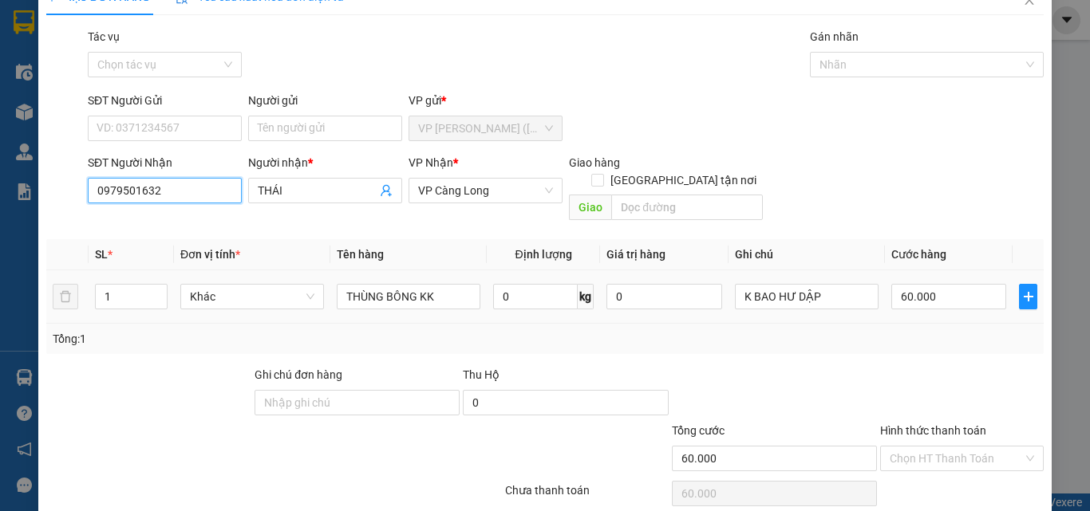
scroll to position [79, 0]
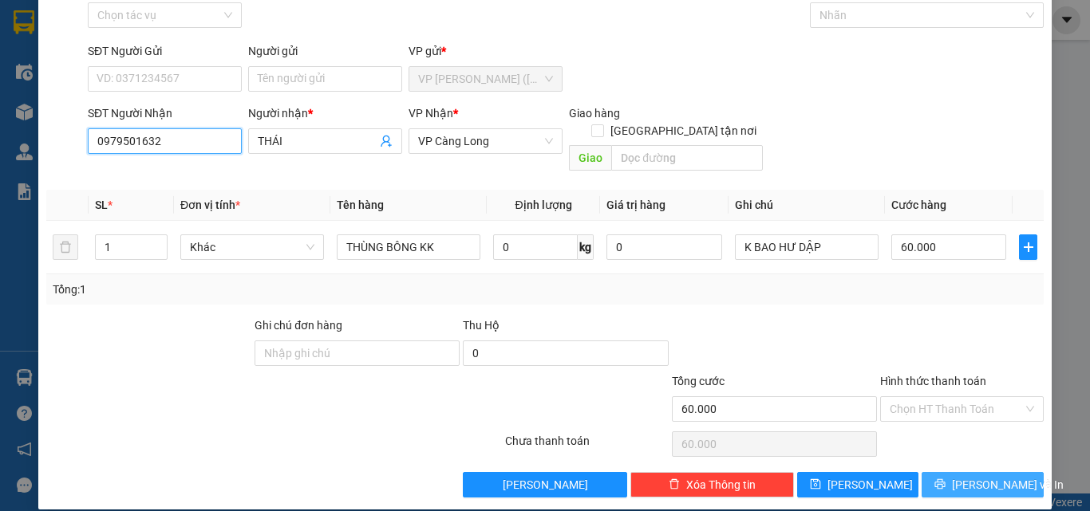
type input "0979501632"
click at [961, 476] on span "[PERSON_NAME] và In" at bounding box center [1008, 485] width 112 height 18
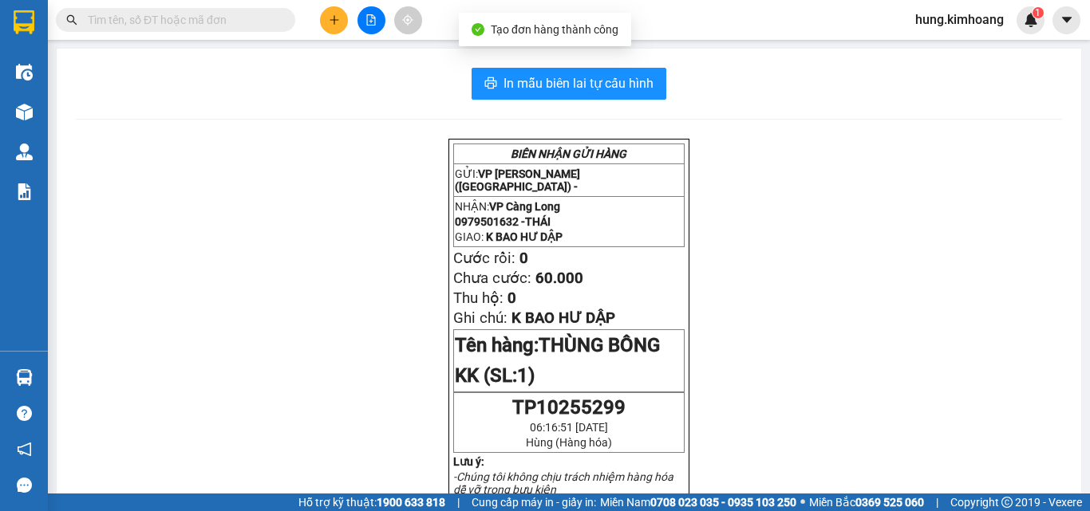
click at [538, 78] on span "In mẫu biên lai tự cấu hình" at bounding box center [578, 83] width 150 height 20
click at [340, 18] on button at bounding box center [334, 20] width 28 height 28
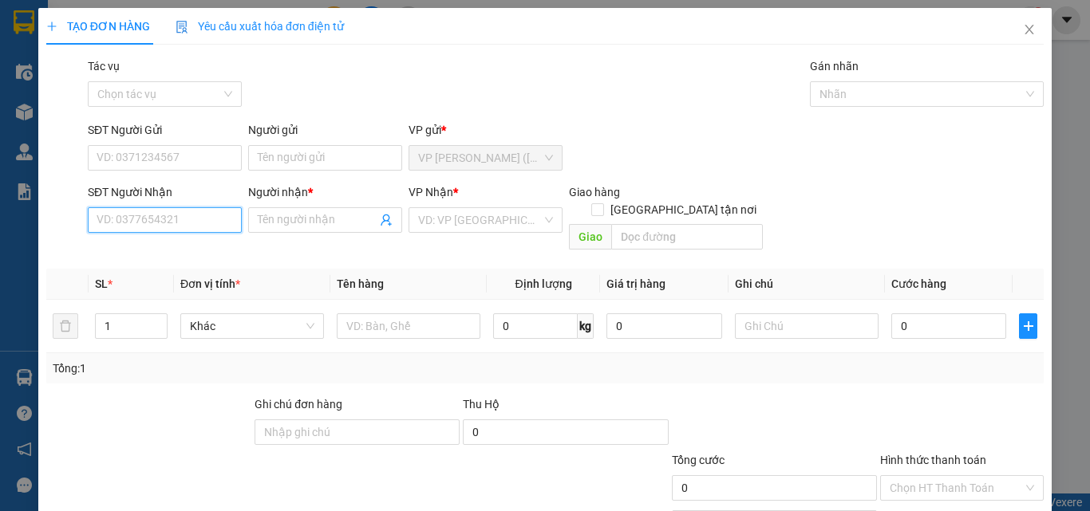
click at [207, 223] on input "SĐT Người Nhận" at bounding box center [165, 220] width 154 height 26
click at [327, 215] on input "Người nhận *" at bounding box center [317, 220] width 119 height 18
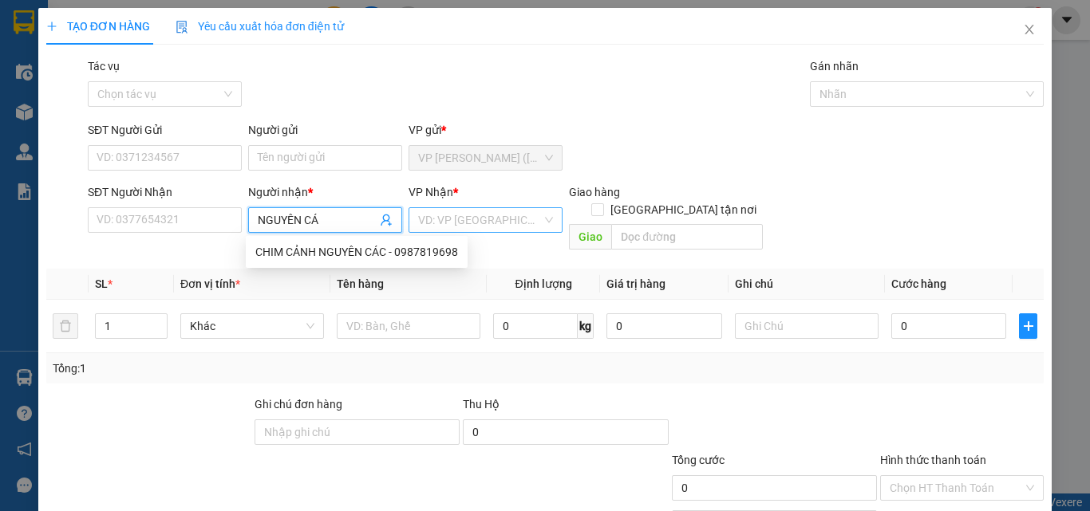
type input "NGUYÊN CÁ"
click at [426, 217] on input "search" at bounding box center [480, 220] width 124 height 24
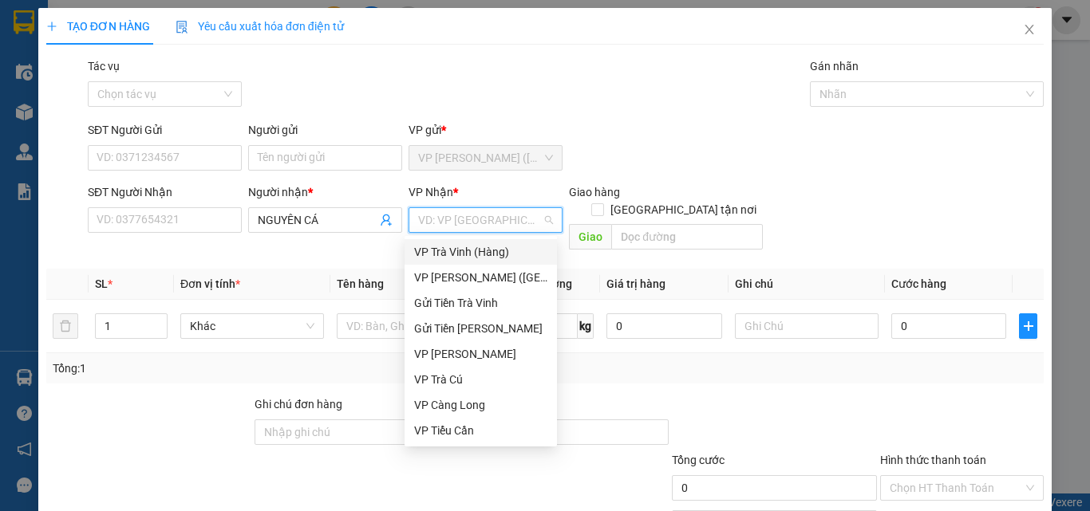
click at [451, 248] on div "VP Trà Vinh (Hàng)" at bounding box center [480, 252] width 133 height 18
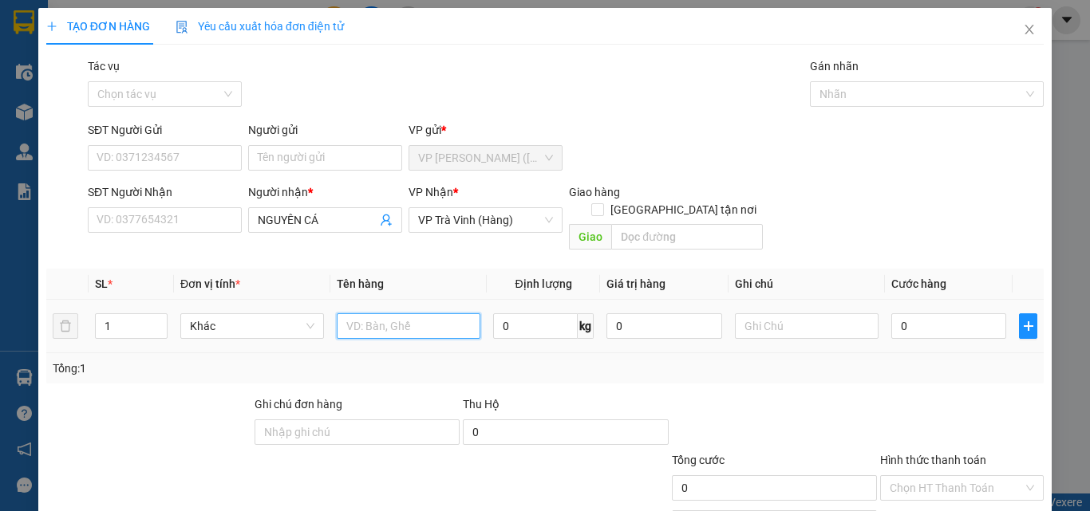
click at [365, 315] on input "text" at bounding box center [409, 327] width 144 height 26
type input "BAO M TRẮNG KK"
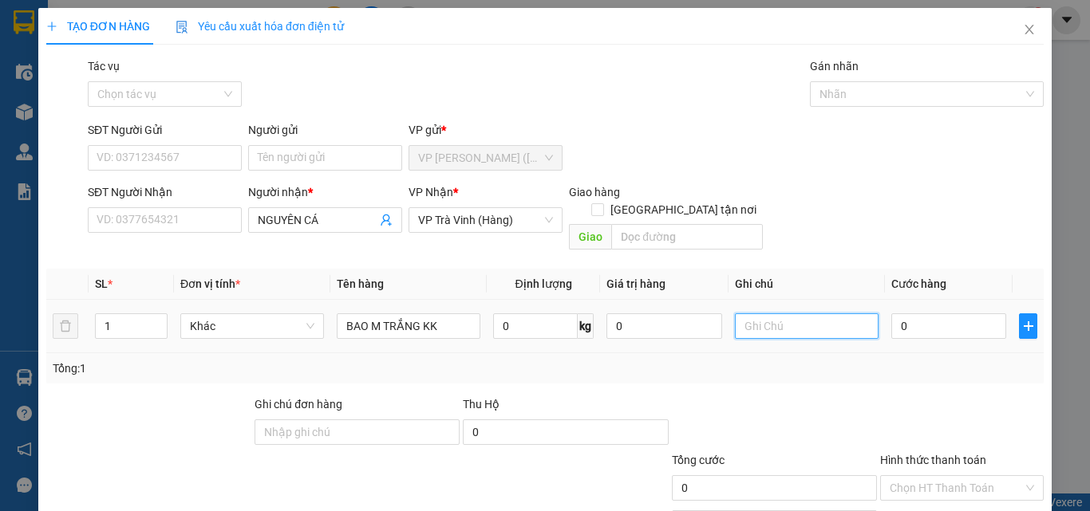
click at [833, 314] on input "text" at bounding box center [807, 327] width 144 height 26
type input "[PERSON_NAME] CHẾT"
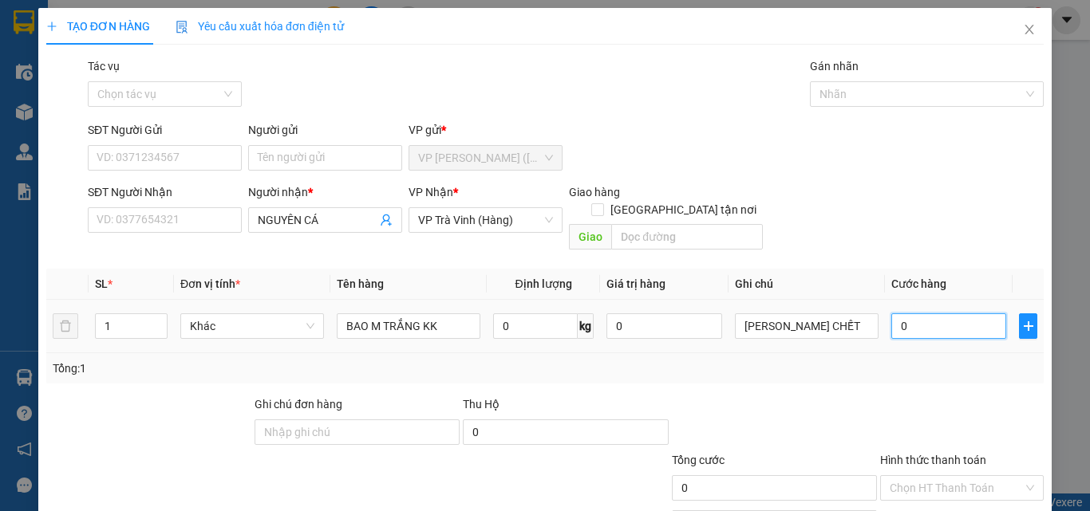
click at [897, 314] on input "0" at bounding box center [948, 327] width 115 height 26
type input "5"
type input "50"
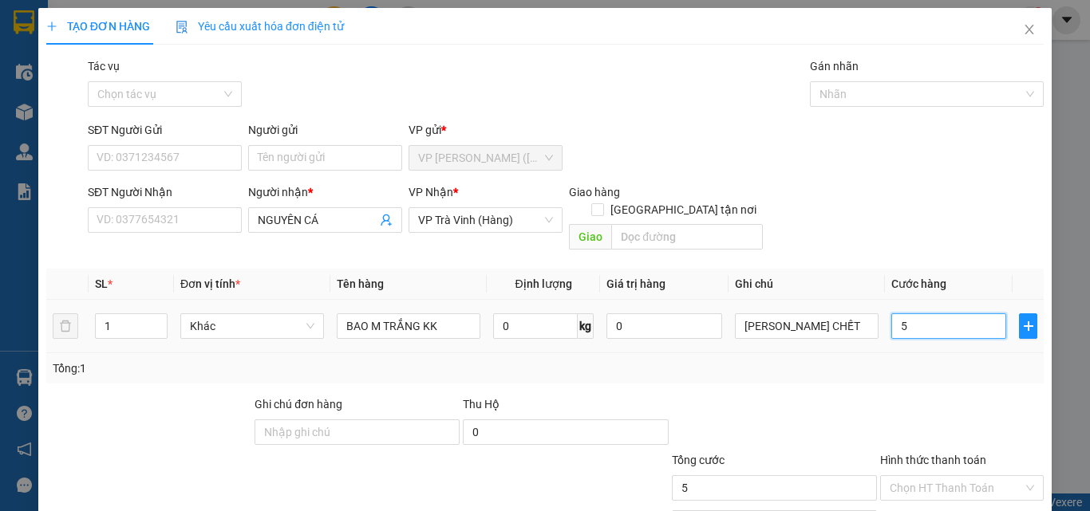
type input "50"
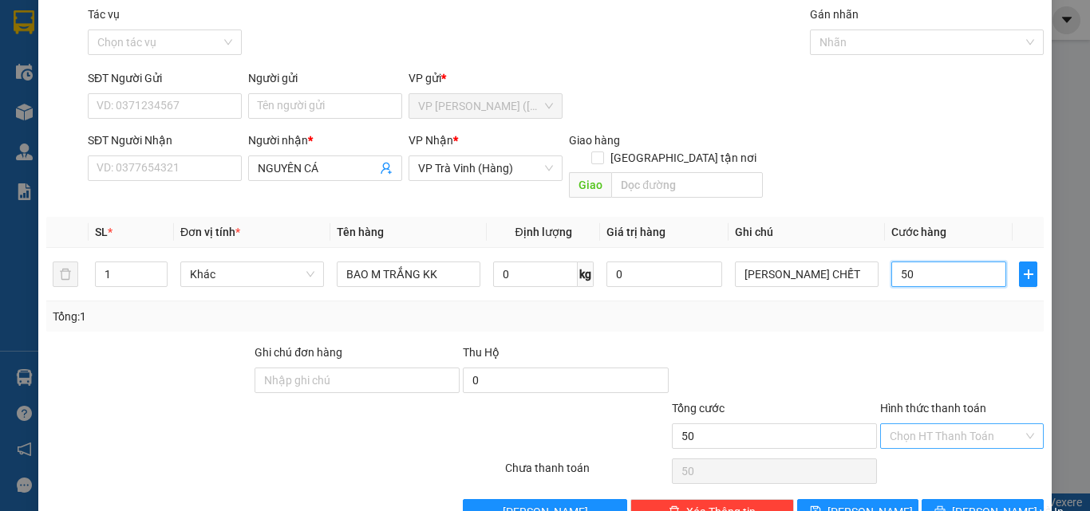
scroll to position [79, 0]
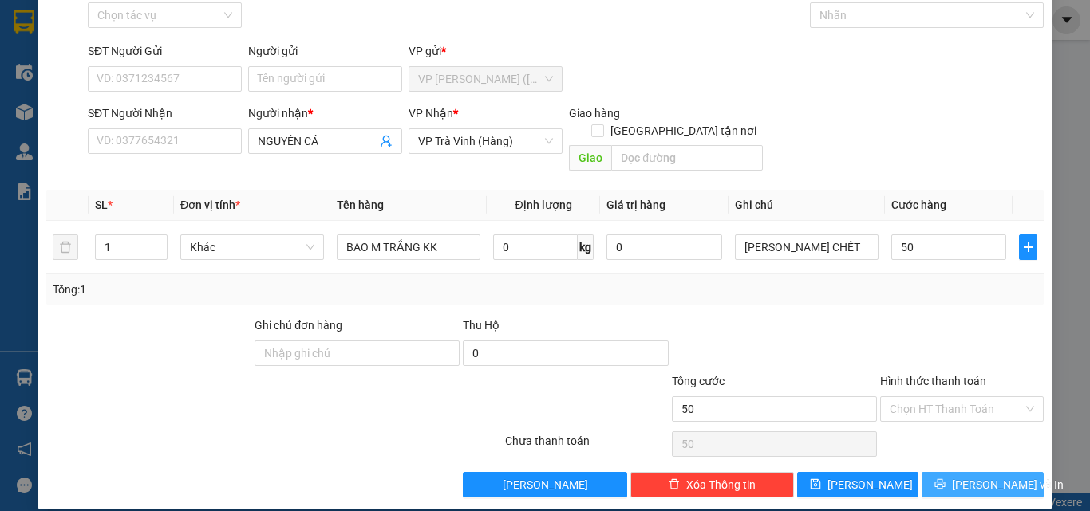
type input "50.000"
click at [945, 479] on icon "printer" at bounding box center [939, 484] width 11 height 11
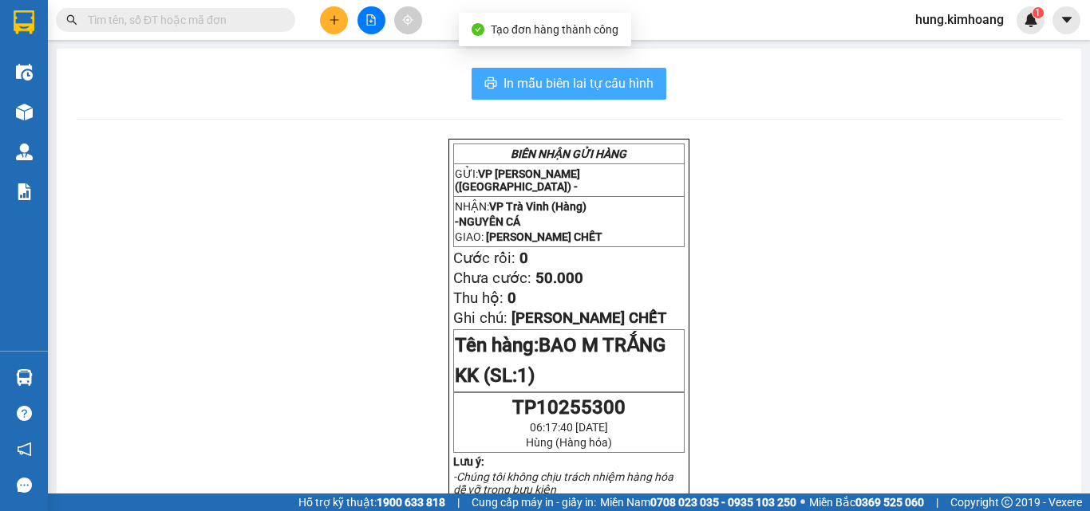
click at [619, 95] on button "In mẫu biên lai tự cấu hình" at bounding box center [568, 84] width 195 height 32
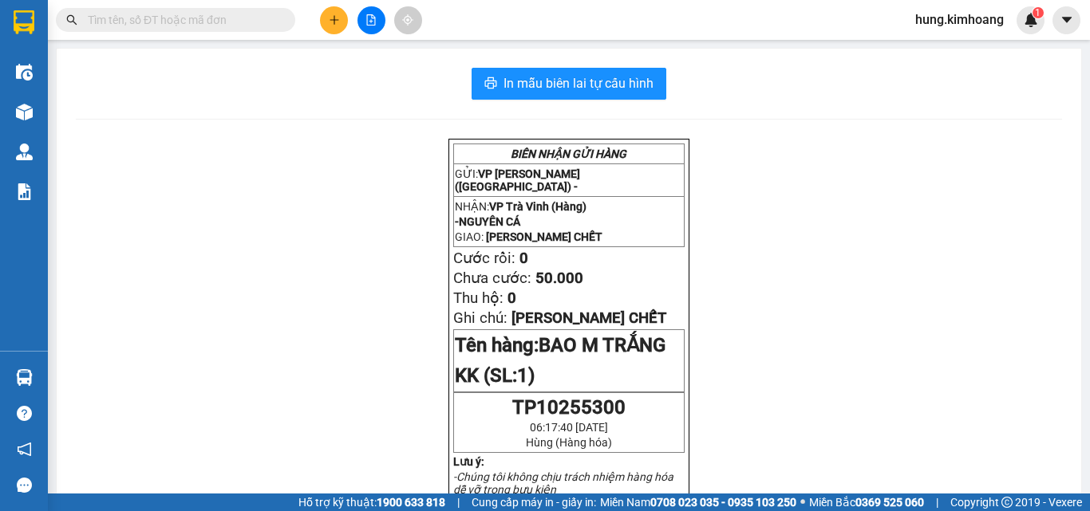
click at [239, 24] on input "text" at bounding box center [182, 20] width 188 height 18
click at [257, 18] on input "text" at bounding box center [182, 20] width 188 height 18
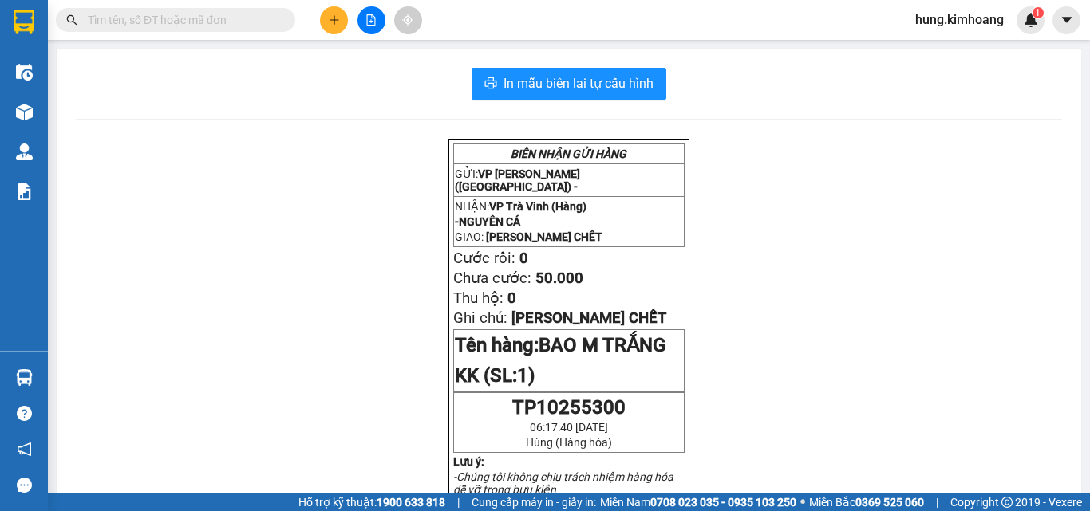
click at [257, 18] on input "text" at bounding box center [182, 20] width 188 height 18
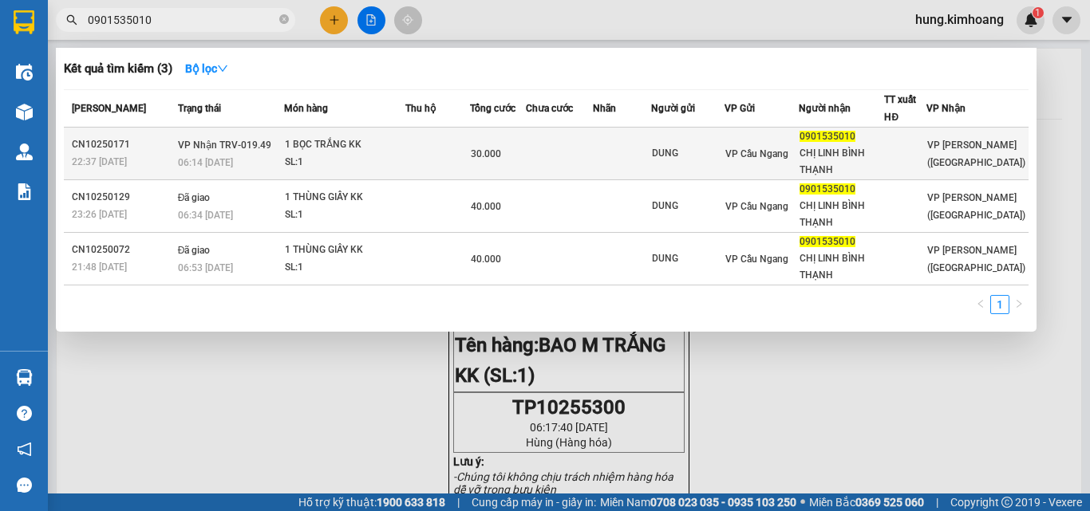
type input "0901535010"
click at [558, 156] on td at bounding box center [559, 154] width 67 height 53
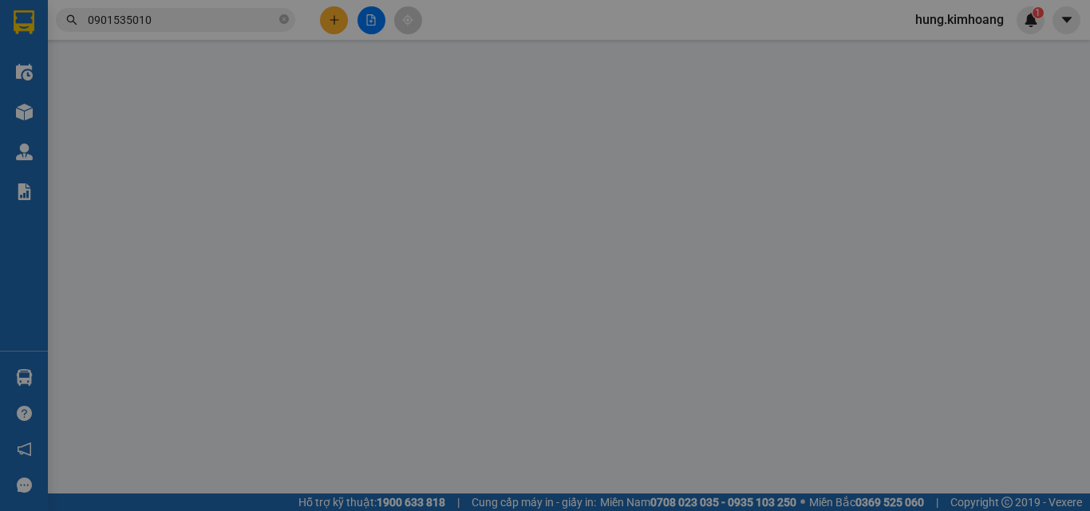
type input "DUNG"
type input "0901535010"
type input "CHỊ LINH BÌNH THẠNH"
type input "30.000"
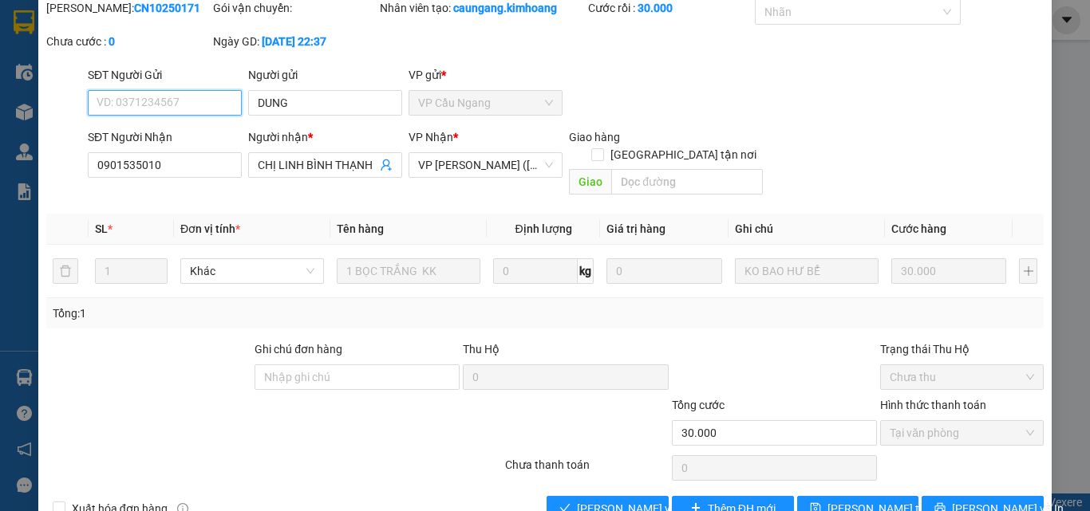
scroll to position [82, 0]
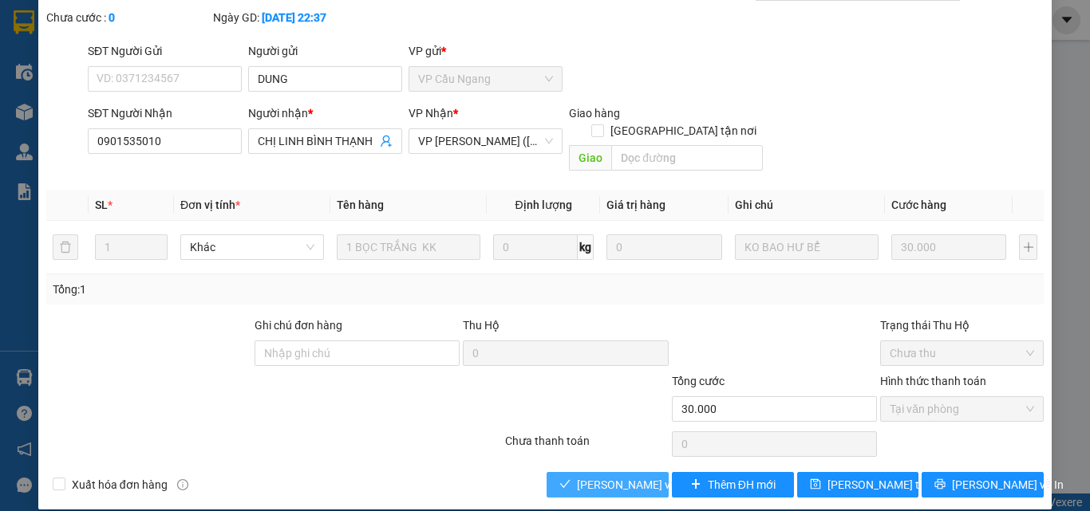
click at [616, 476] on span "[PERSON_NAME] và Giao hàng" at bounding box center [653, 485] width 153 height 18
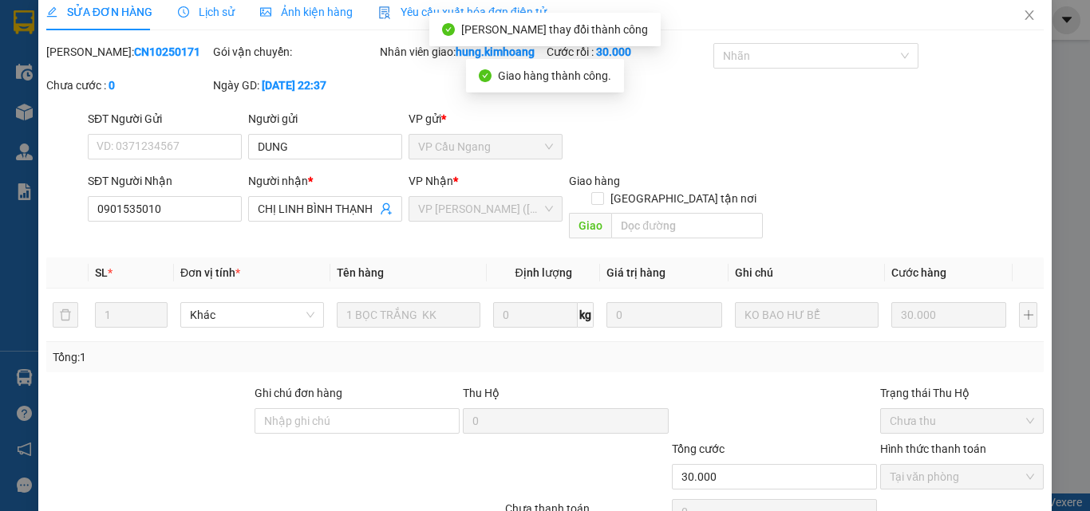
scroll to position [0, 0]
